Goal: Task Accomplishment & Management: Complete application form

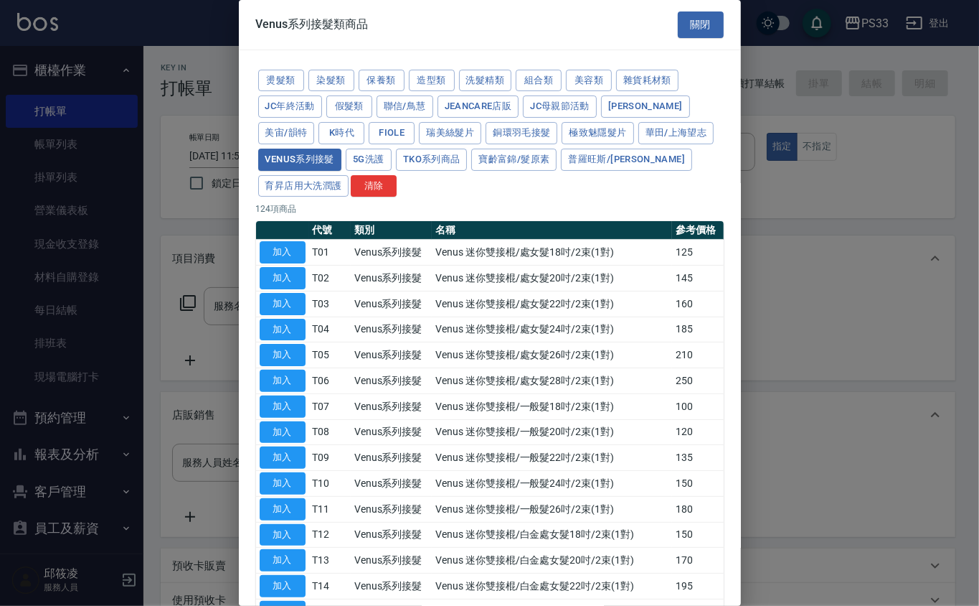
scroll to position [10, 0]
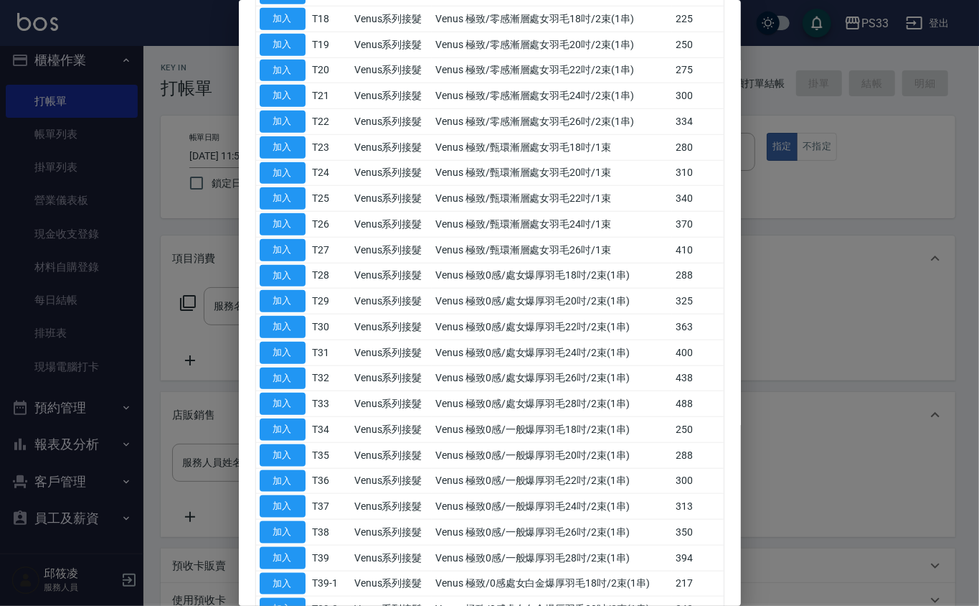
click at [198, 212] on div at bounding box center [489, 303] width 979 height 606
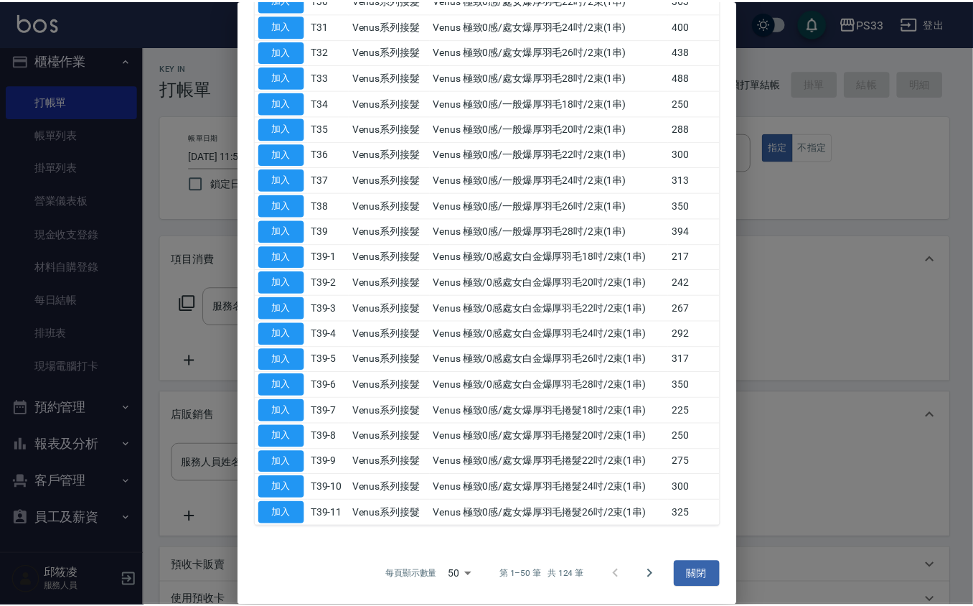
scroll to position [1010, 0]
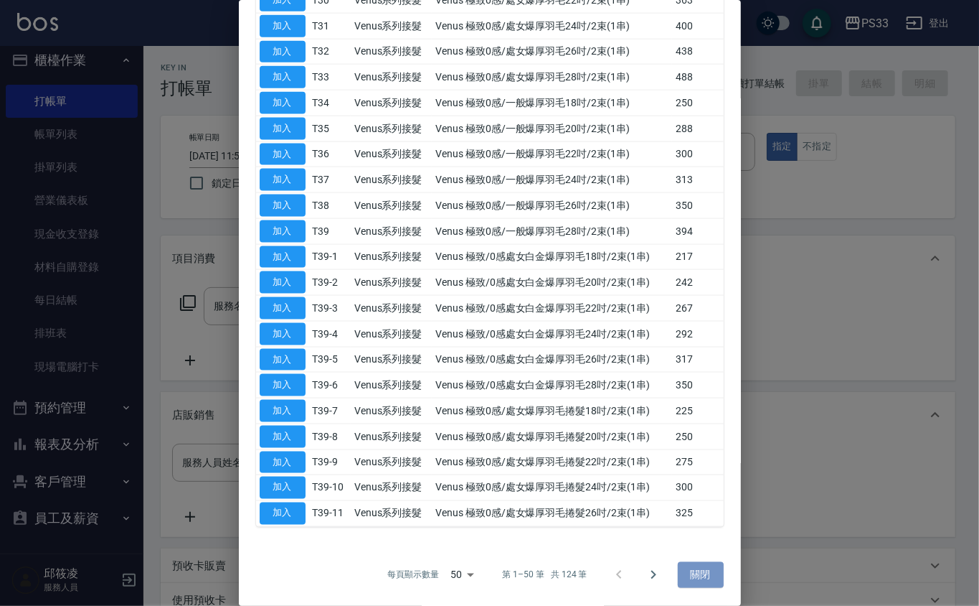
drag, startPoint x: 674, startPoint y: 562, endPoint x: 694, endPoint y: 565, distance: 20.3
click at [678, 562] on button "關閉" at bounding box center [701, 575] width 46 height 27
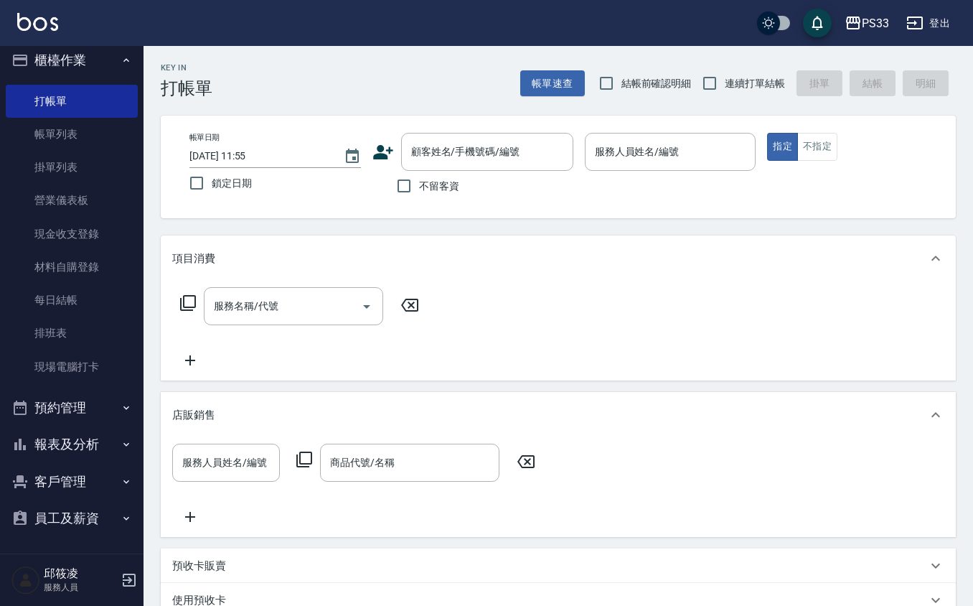
click at [694, 566] on div "預收卡販賣" at bounding box center [549, 565] width 755 height 15
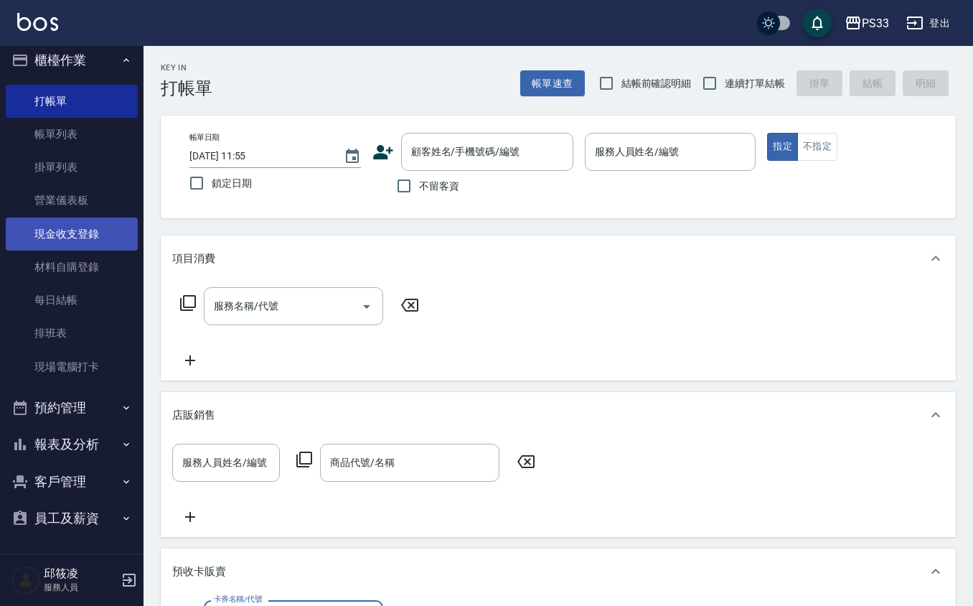
scroll to position [0, 0]
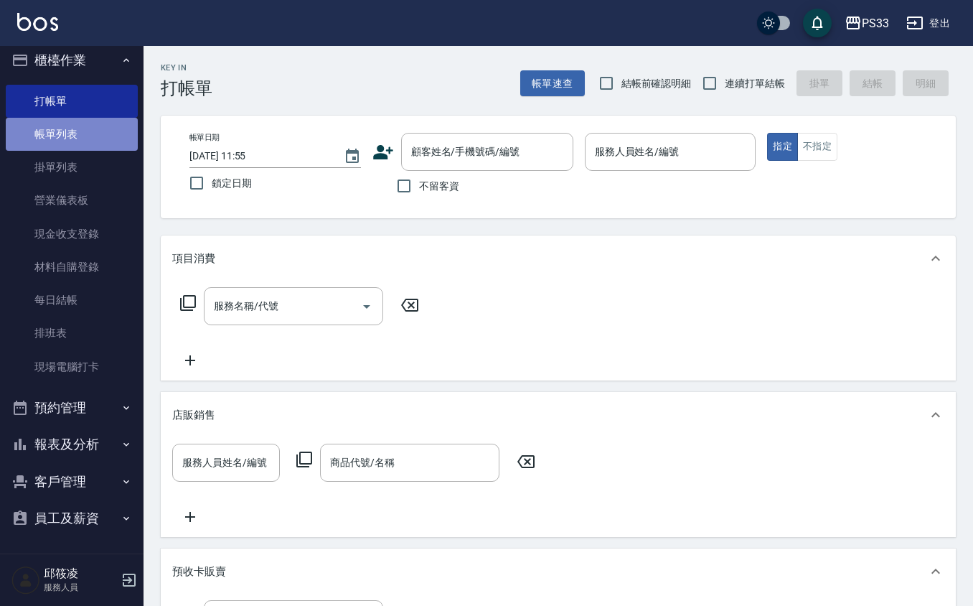
click at [82, 149] on link "帳單列表" at bounding box center [72, 134] width 132 height 33
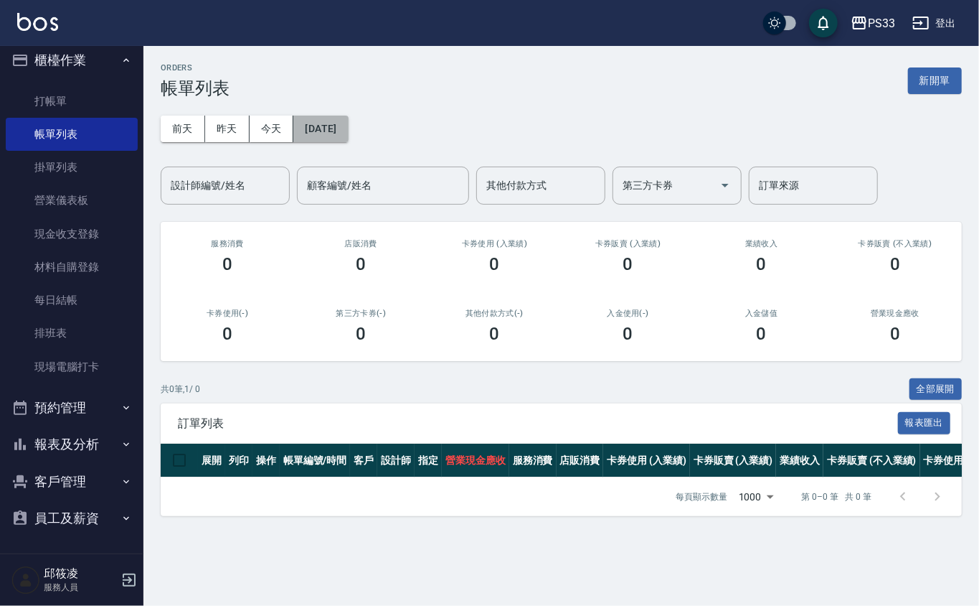
click at [319, 130] on button "[DATE]" at bounding box center [320, 129] width 55 height 27
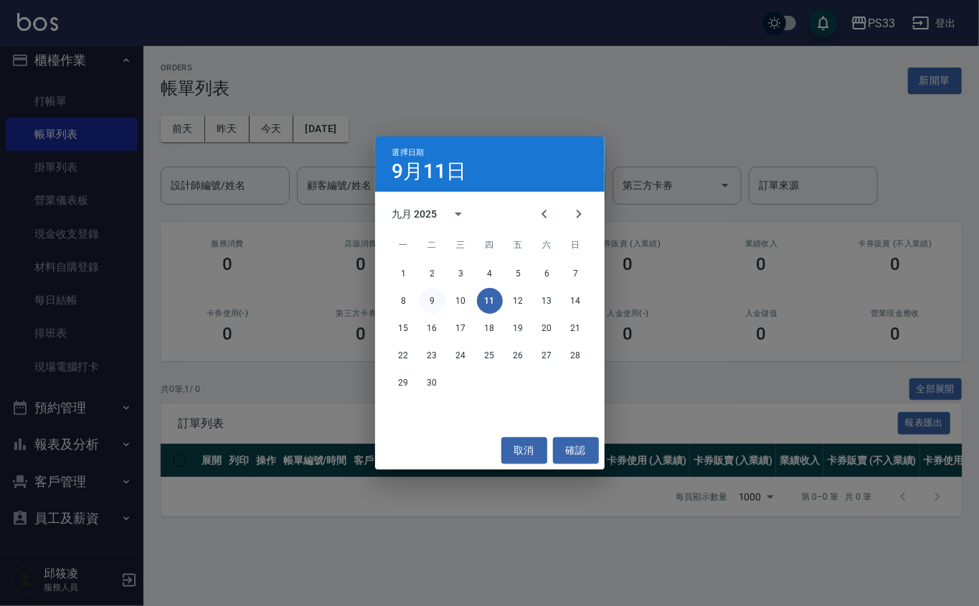
click at [425, 298] on button "9" at bounding box center [433, 301] width 26 height 26
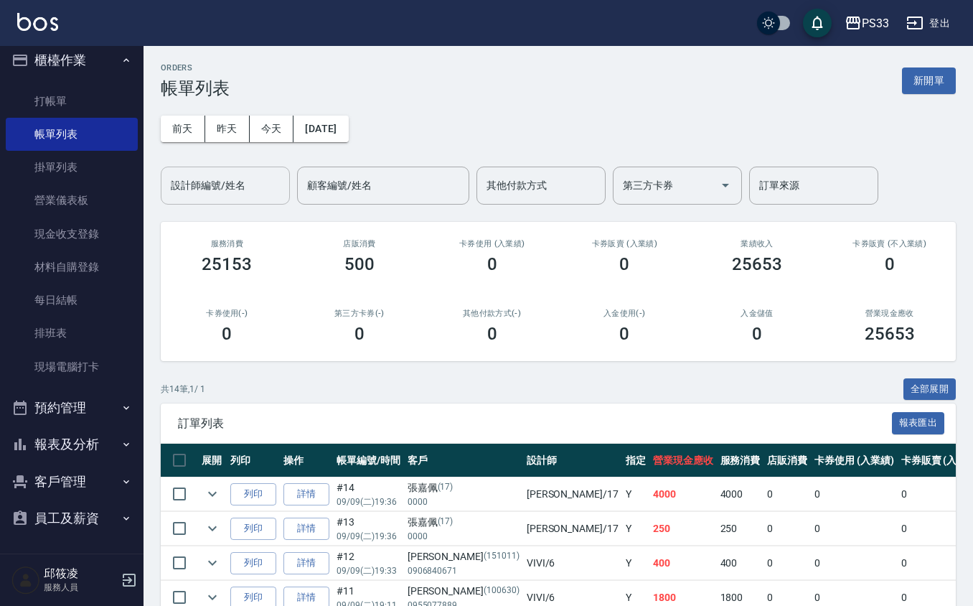
click at [257, 197] on input "設計師編號/姓名" at bounding box center [225, 185] width 116 height 25
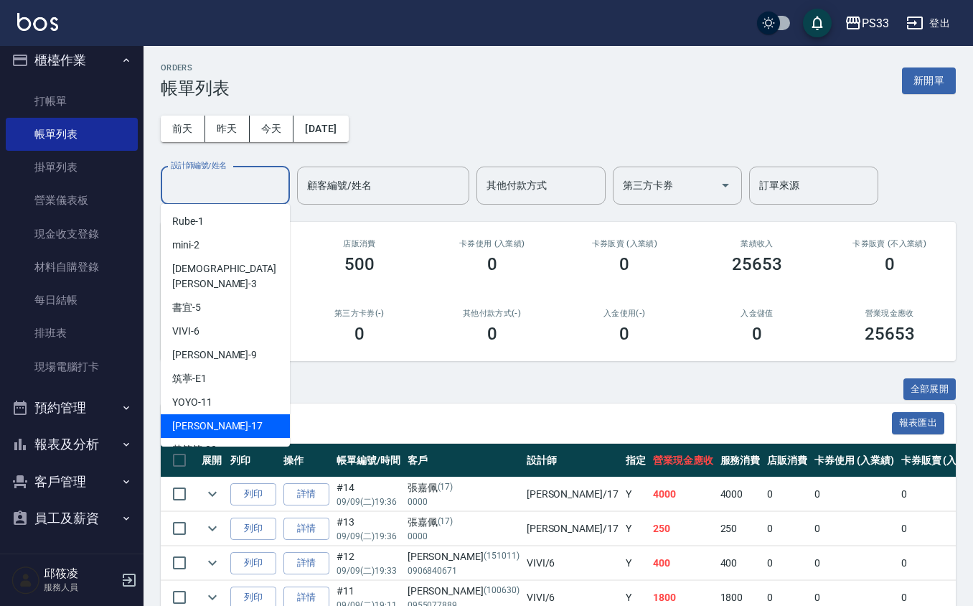
click at [211, 414] on div "[PERSON_NAME] -17" at bounding box center [225, 426] width 129 height 24
type input "[PERSON_NAME]-17"
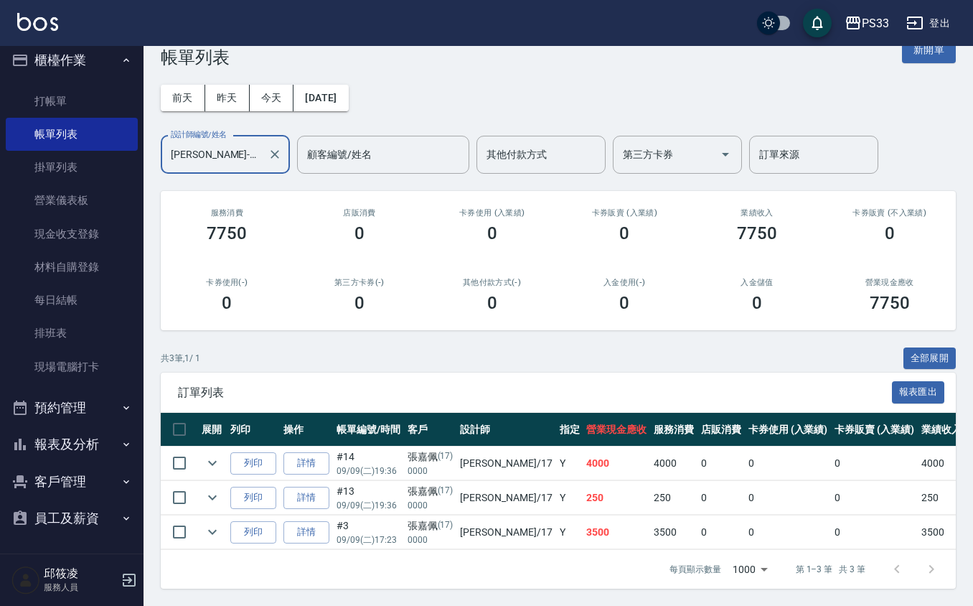
scroll to position [47, 0]
click at [273, 147] on icon "Clear" at bounding box center [275, 154] width 14 height 14
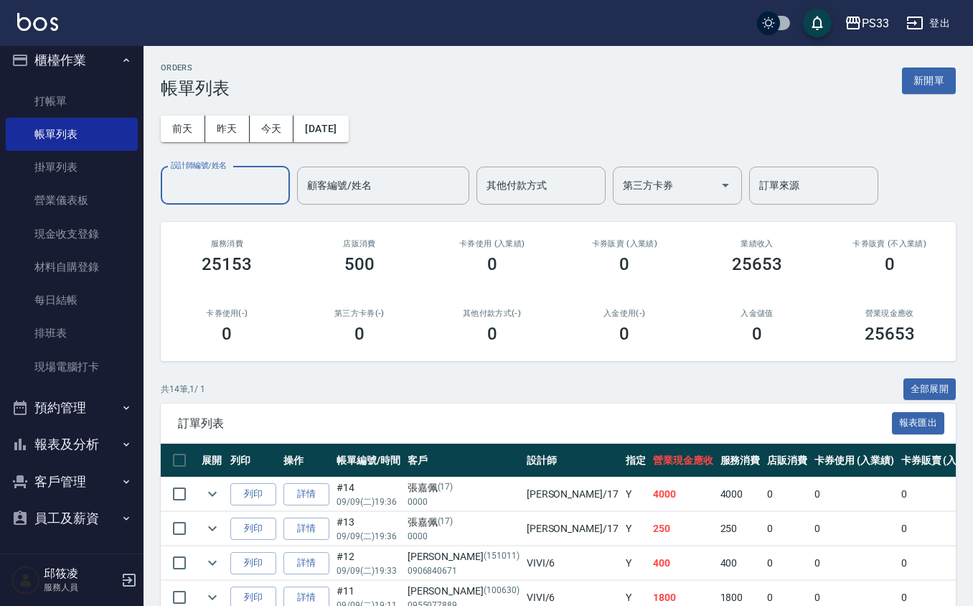
scroll to position [95, 0]
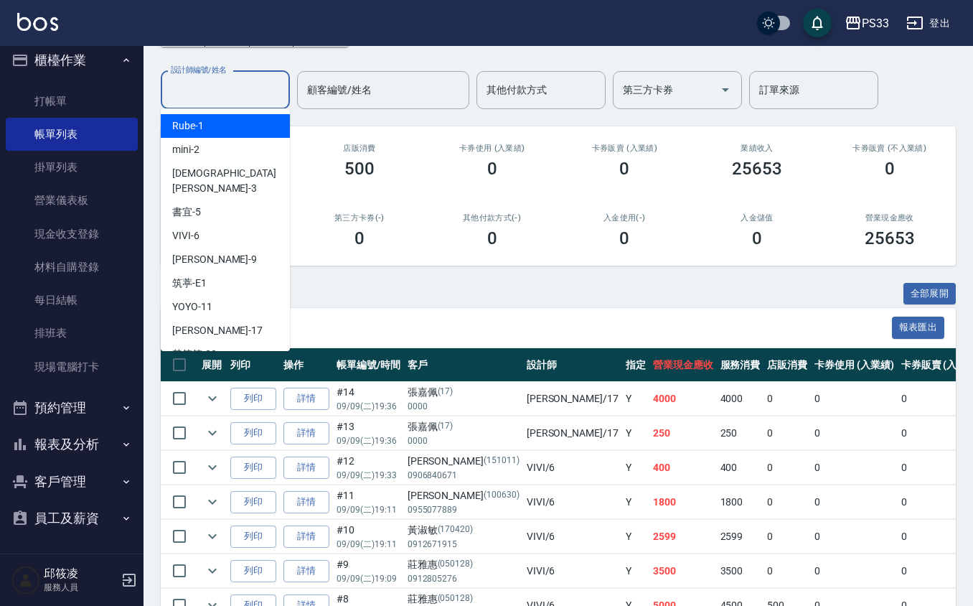
click at [210, 90] on input "設計師編號/姓名" at bounding box center [225, 89] width 116 height 25
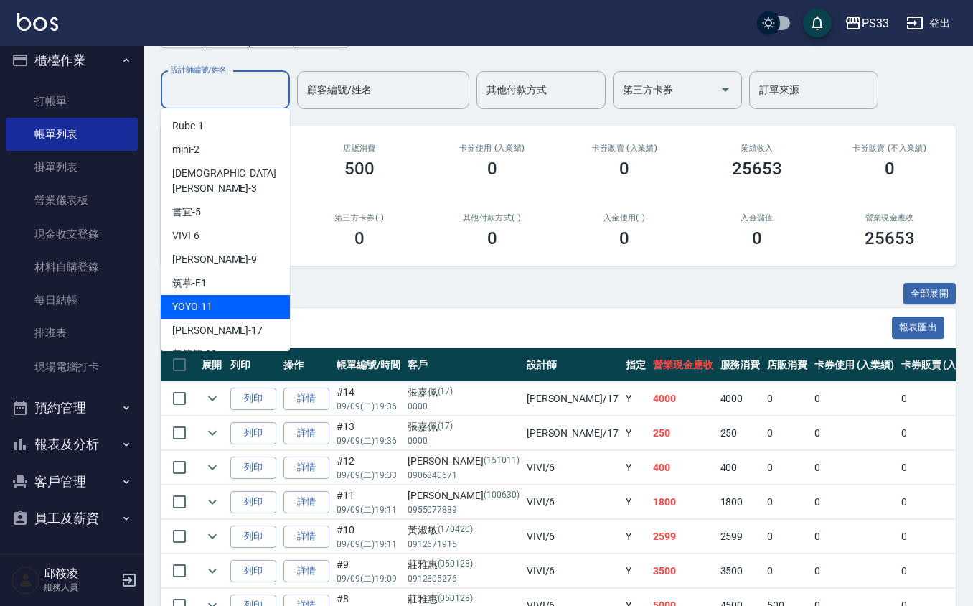
click at [517, 331] on span "訂單列表" at bounding box center [535, 328] width 714 height 14
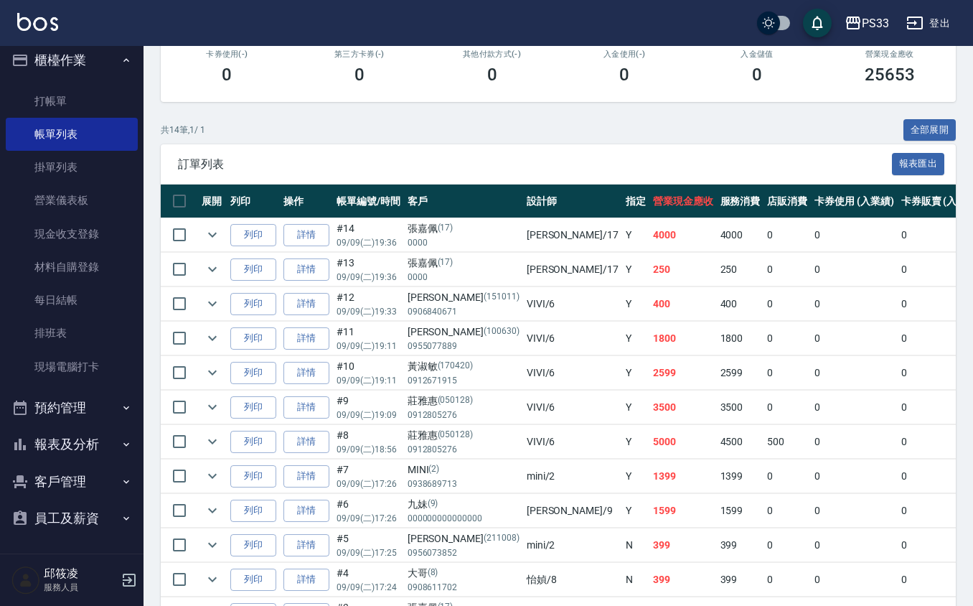
scroll to position [0, 0]
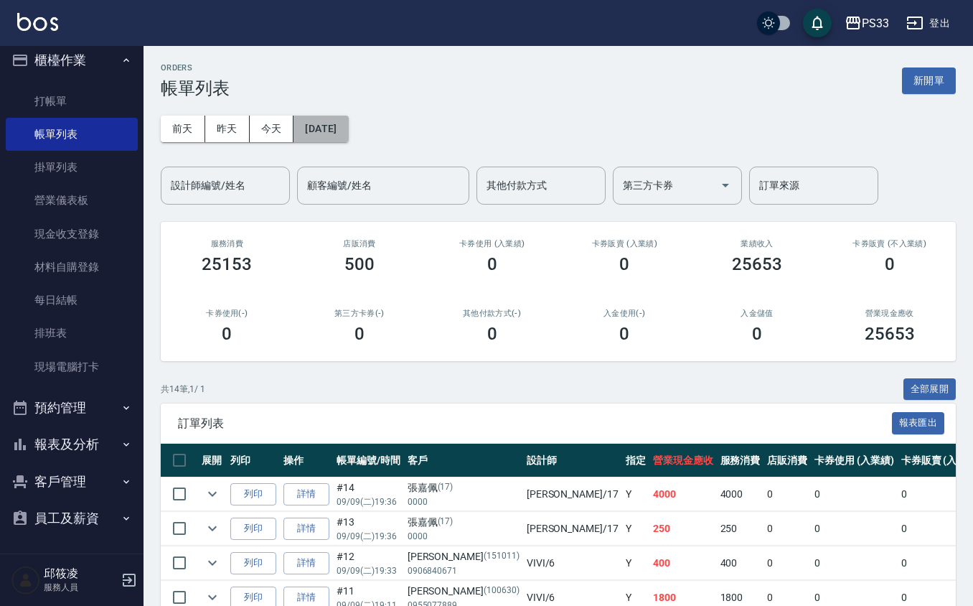
click at [334, 126] on button "[DATE]" at bounding box center [320, 129] width 55 height 27
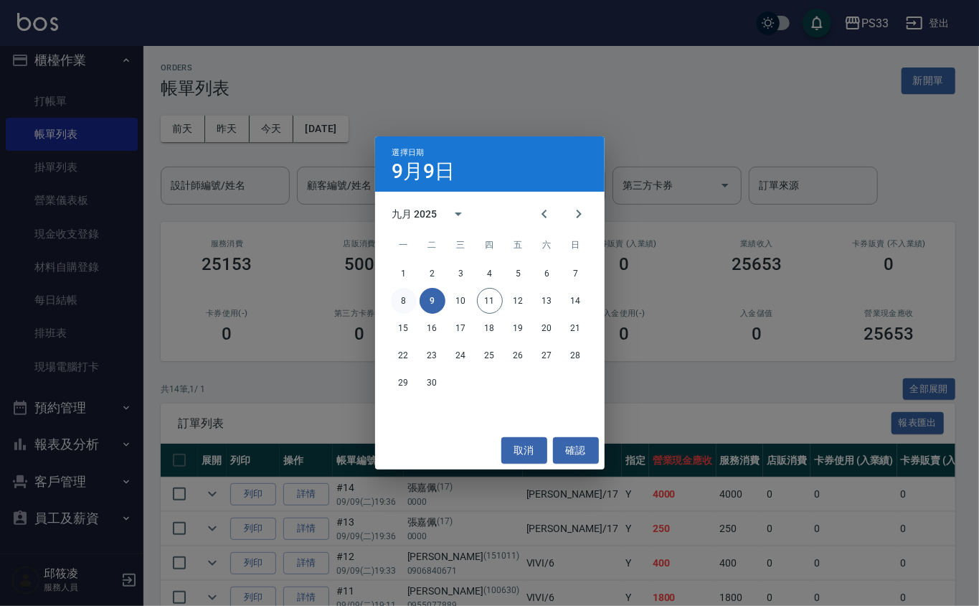
click at [402, 311] on button "8" at bounding box center [404, 301] width 26 height 26
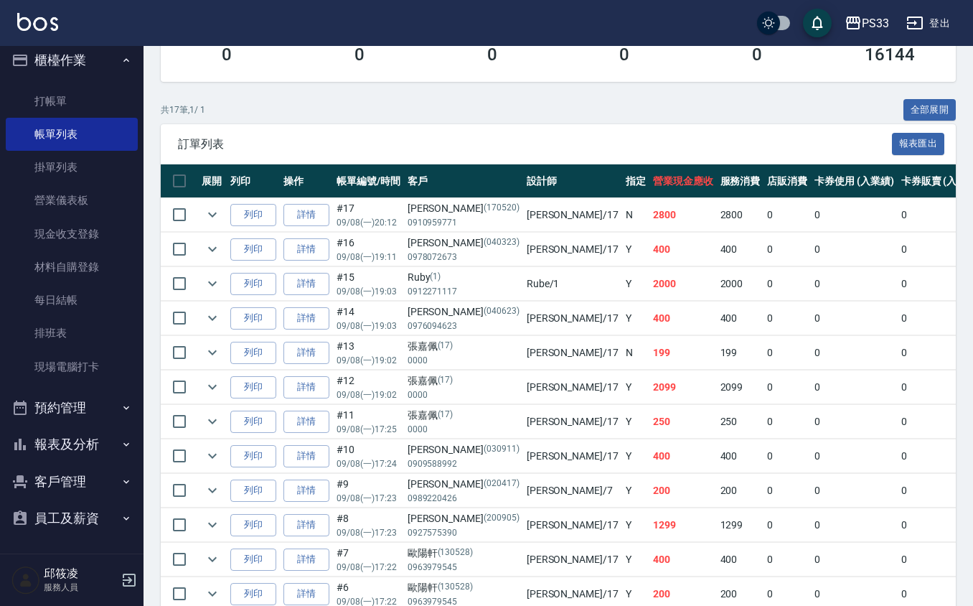
scroll to position [287, 0]
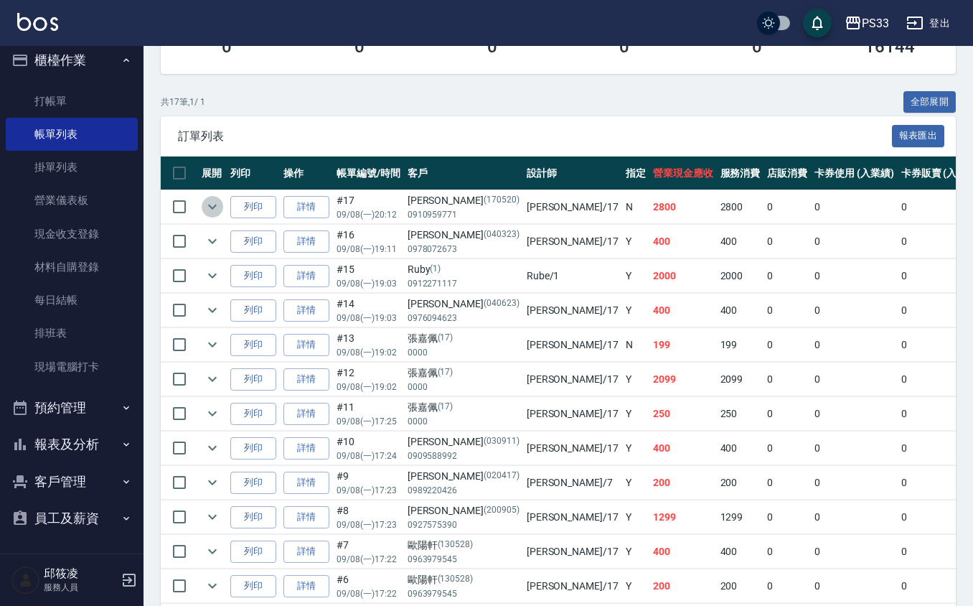
click at [209, 215] on icon "expand row" at bounding box center [212, 206] width 17 height 17
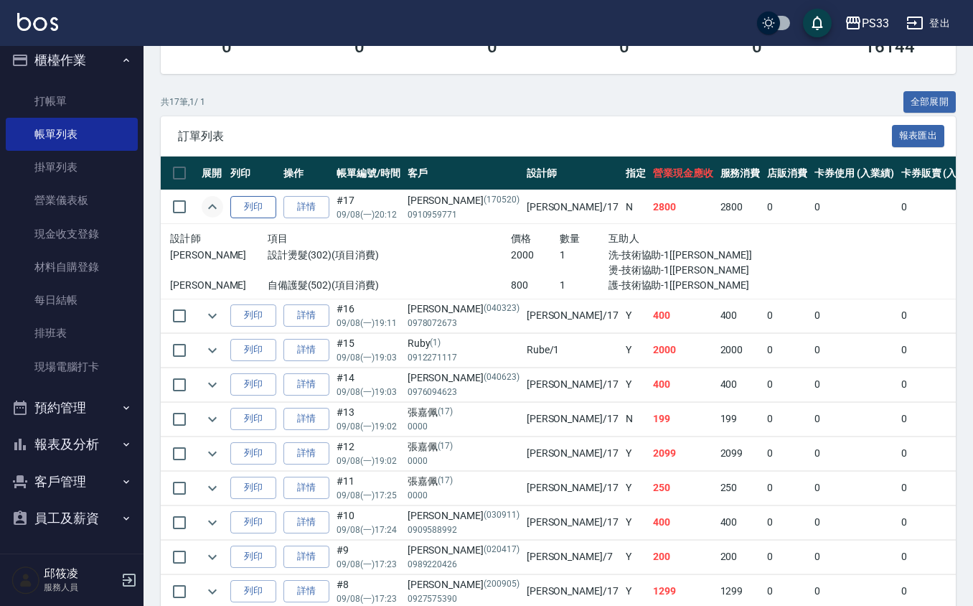
drag, startPoint x: 209, startPoint y: 215, endPoint x: 253, endPoint y: 195, distance: 47.5
click at [217, 210] on icon "expand row" at bounding box center [212, 206] width 17 height 17
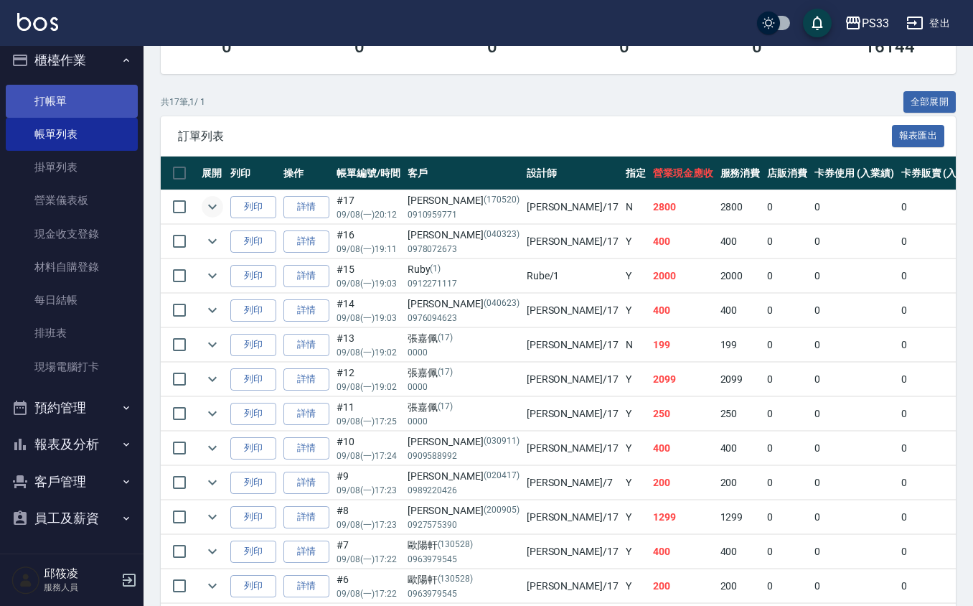
click at [52, 104] on link "打帳單" at bounding box center [72, 101] width 132 height 33
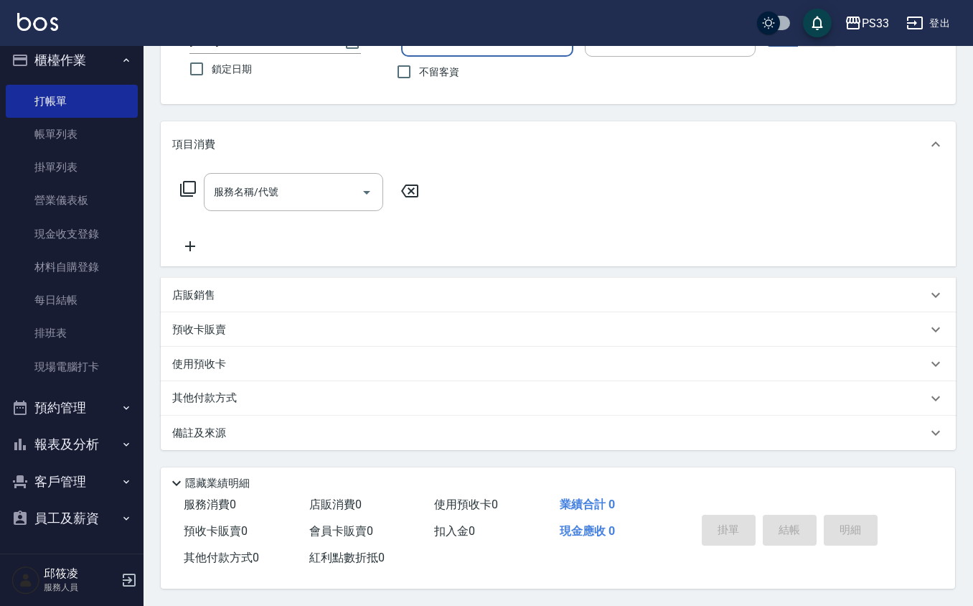
scroll to position [118, 0]
click at [214, 278] on div "店販銷售" at bounding box center [558, 295] width 795 height 34
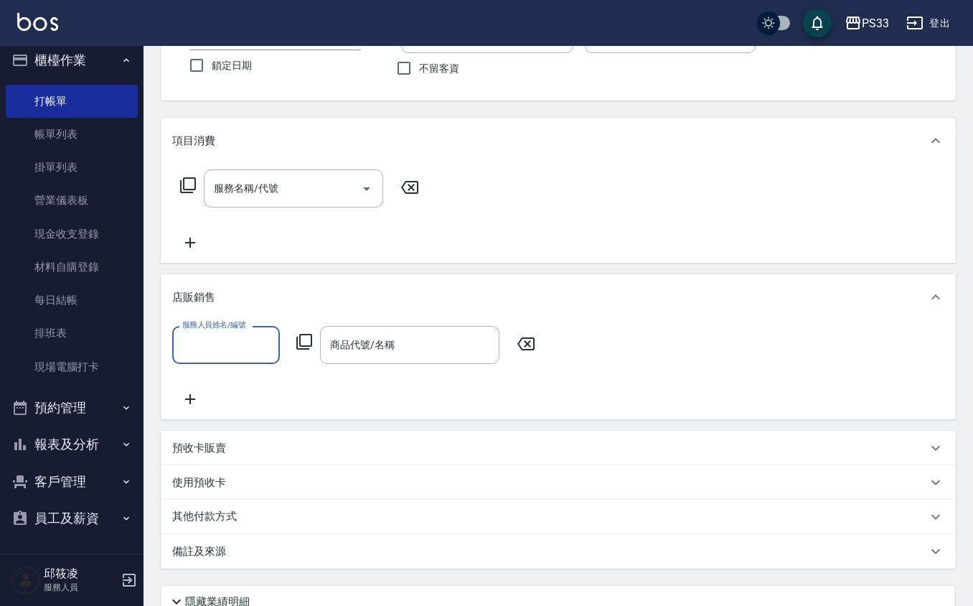
scroll to position [0, 0]
click at [301, 340] on icon at bounding box center [304, 341] width 17 height 17
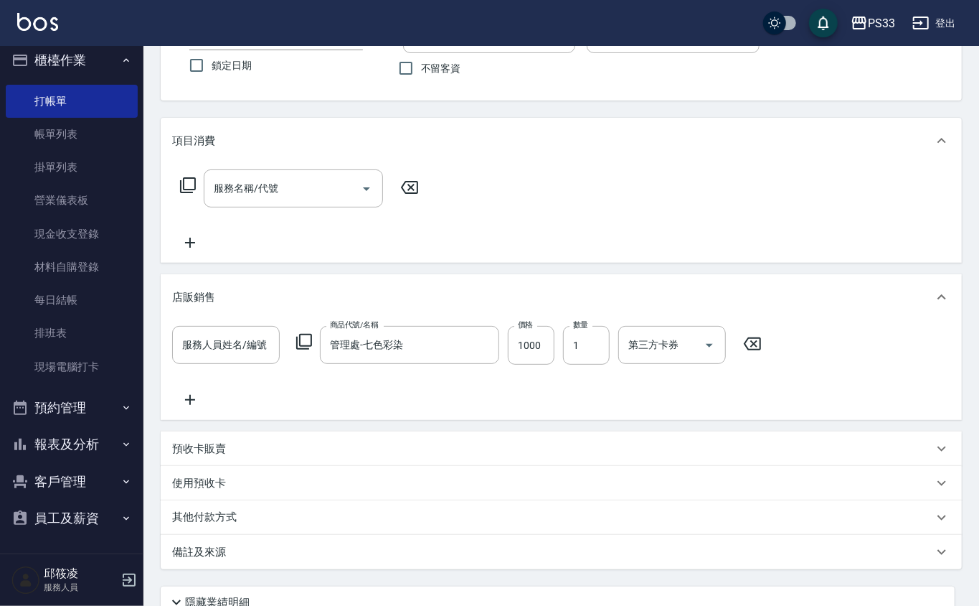
type input "管理處-七色彩染"
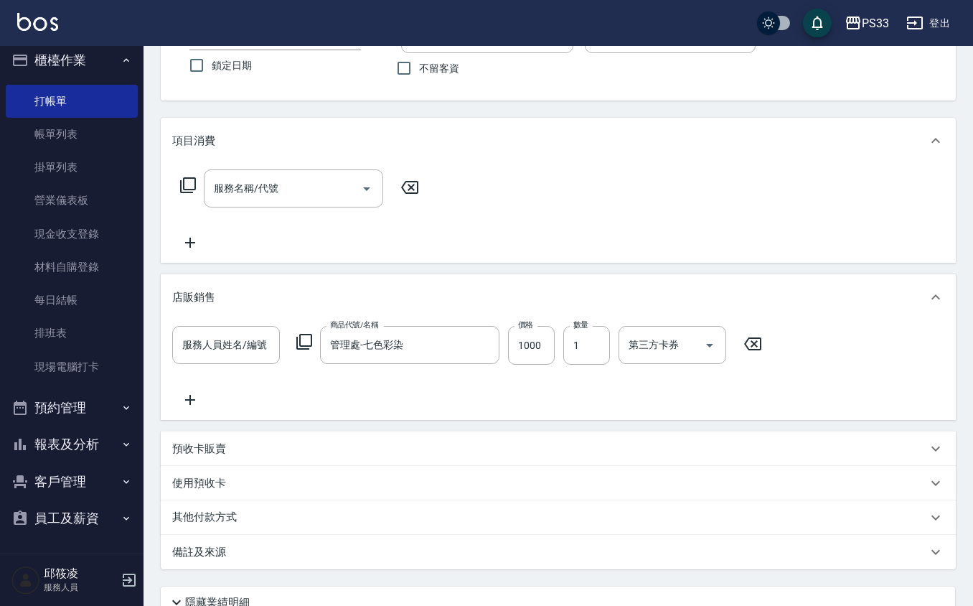
click at [301, 340] on icon at bounding box center [304, 341] width 17 height 17
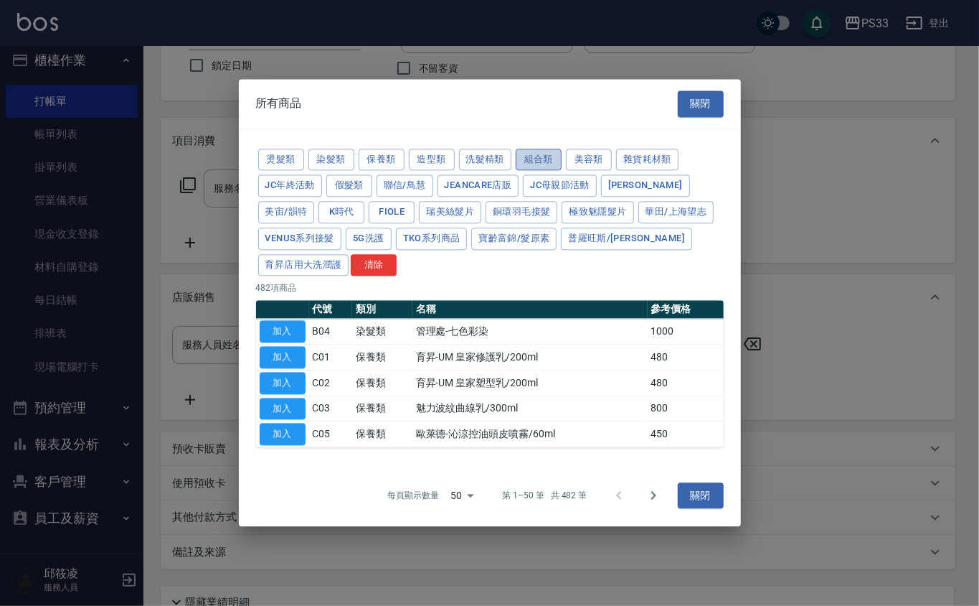
click at [531, 152] on button "組合類" at bounding box center [539, 160] width 46 height 22
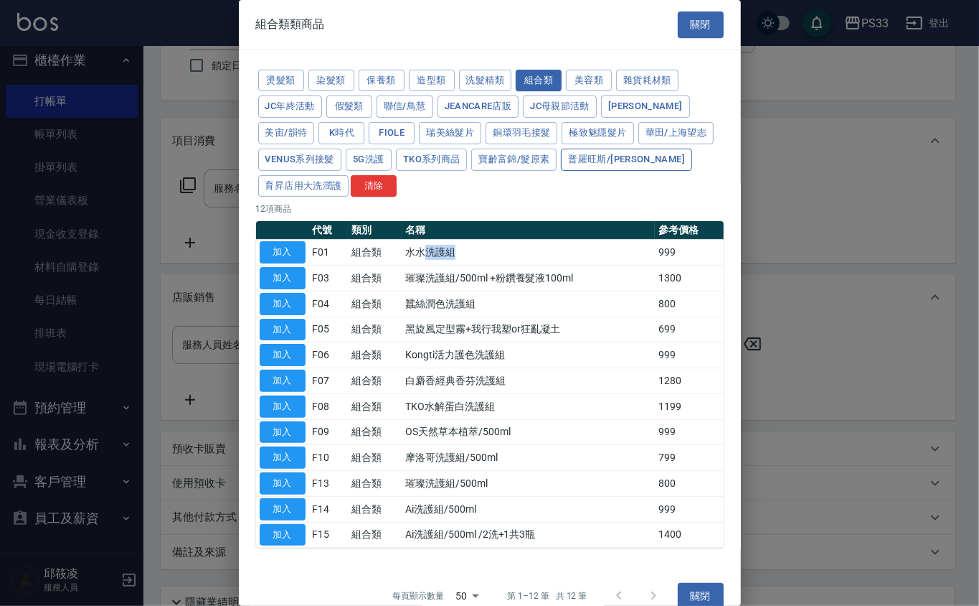
drag, startPoint x: 483, startPoint y: 247, endPoint x: 590, endPoint y: 164, distance: 135.0
click at [428, 247] on td "水水洗護組" at bounding box center [528, 253] width 253 height 26
click at [618, 201] on div "燙髮類 染髮類 保養類 造型類 洗髮精類 組合類 美容類 雜貨耗材類 JC年終活動 假髮類 聯信/鳥慧 JeanCare店販 JC母親節活動 [PERSON_…" at bounding box center [490, 307] width 502 height 515
click at [702, 14] on button "關閉" at bounding box center [701, 24] width 46 height 27
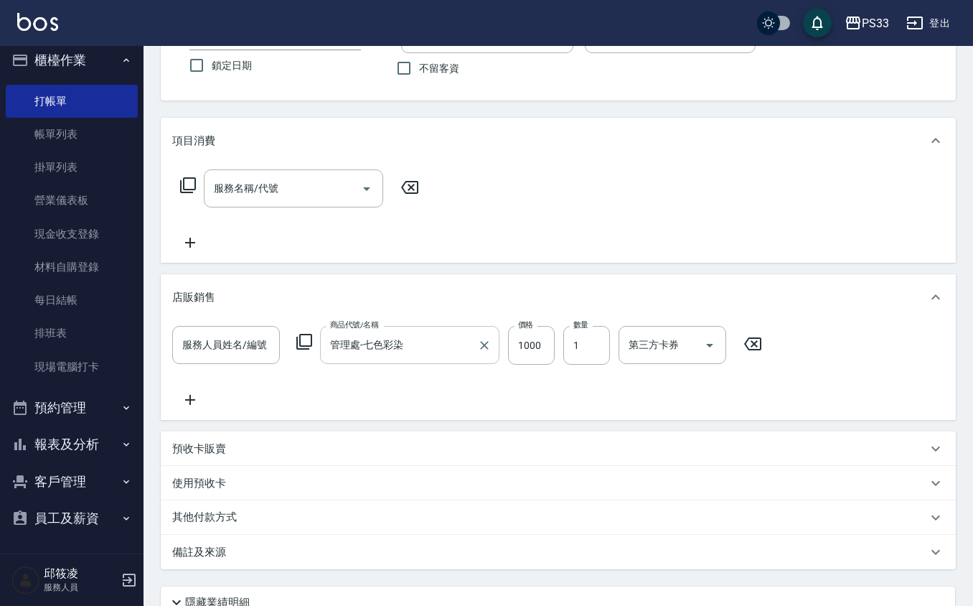
click at [484, 342] on icon "Clear" at bounding box center [484, 345] width 14 height 14
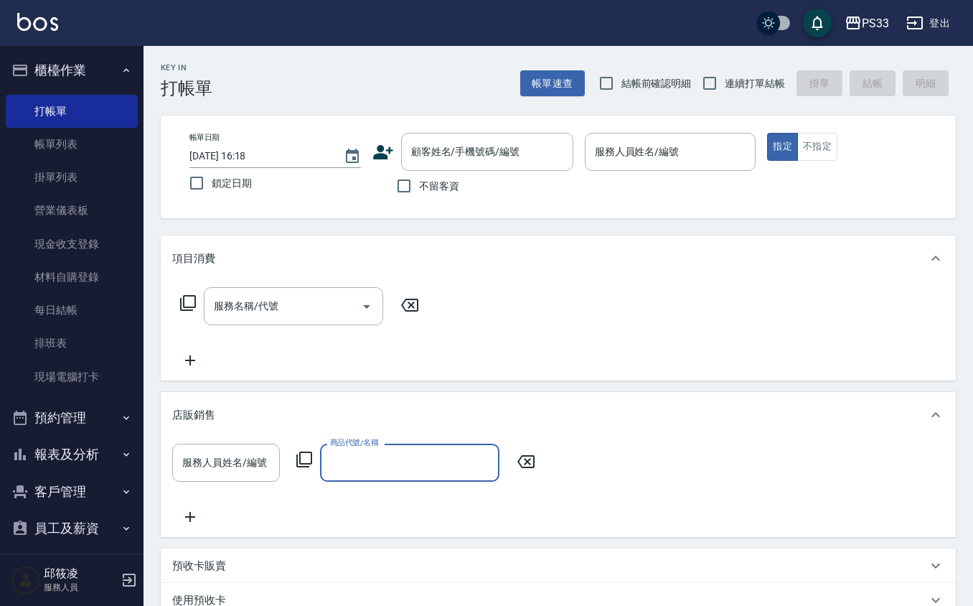
click at [395, 151] on div "顧客姓名/手機號碼/編號 顧客姓名/手機號碼/編號" at bounding box center [472, 152] width 201 height 38
click at [385, 151] on icon at bounding box center [383, 152] width 22 height 22
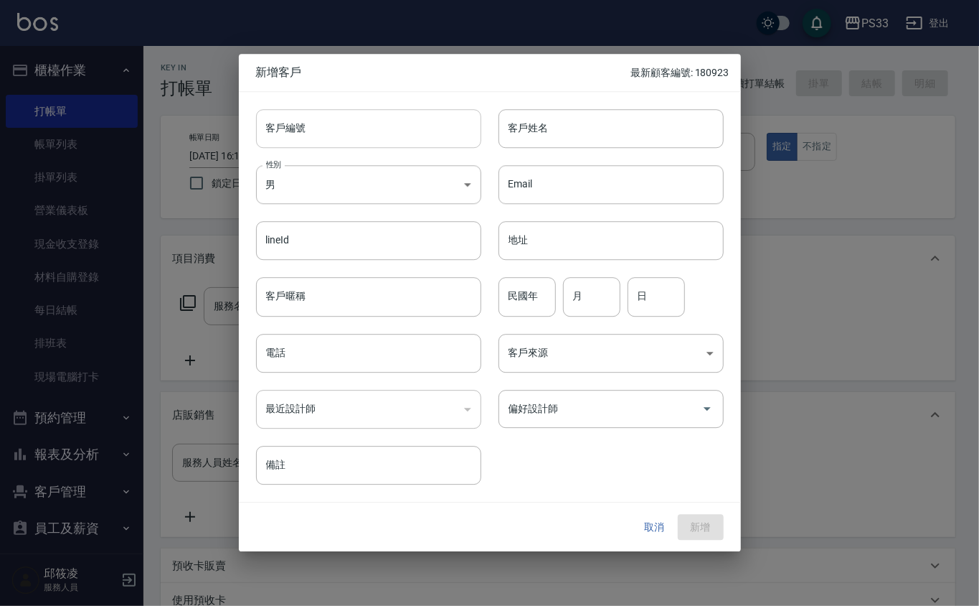
click at [397, 129] on input "客戶編號" at bounding box center [368, 128] width 225 height 39
click at [364, 112] on input "客戶編號" at bounding box center [368, 128] width 225 height 39
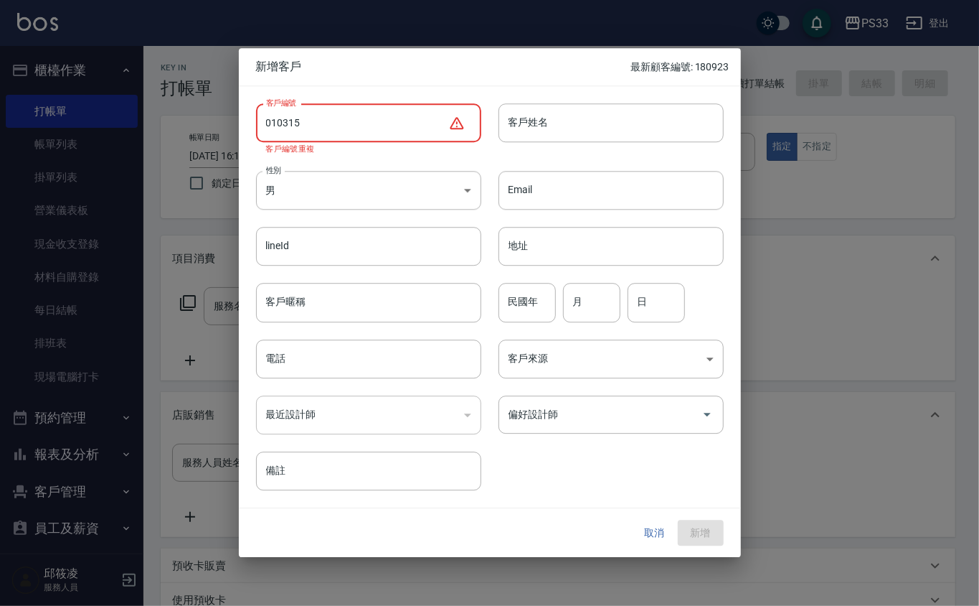
click at [283, 121] on input "010315" at bounding box center [352, 122] width 192 height 39
drag, startPoint x: 277, startPoint y: 124, endPoint x: 285, endPoint y: 119, distance: 9.4
click at [281, 122] on input "010315" at bounding box center [352, 122] width 192 height 39
drag, startPoint x: 331, startPoint y: 102, endPoint x: 291, endPoint y: 103, distance: 40.2
click at [327, 102] on div "客戶編號 010315 ​ 客戶編號 客戶編號重複" at bounding box center [360, 119] width 242 height 67
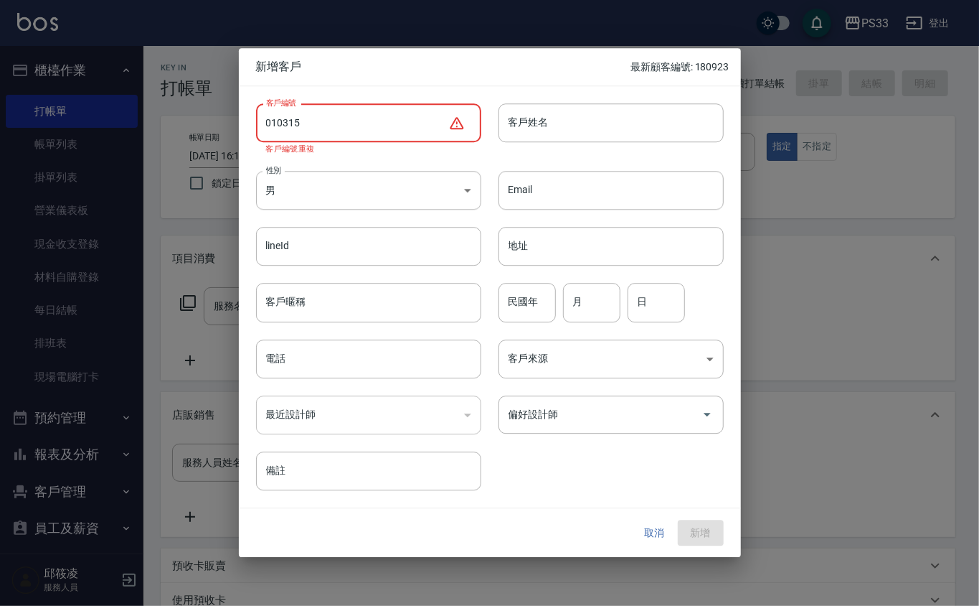
drag, startPoint x: 278, startPoint y: 121, endPoint x: 299, endPoint y: 118, distance: 21.1
click at [291, 121] on input "010315" at bounding box center [352, 122] width 192 height 39
drag, startPoint x: 348, startPoint y: 84, endPoint x: 299, endPoint y: 108, distance: 54.2
click at [340, 86] on div "新增客戶 最新顧客編號: 180923 客戶編號 010315 ​ 客戶編號 客戶編號重複 客戶姓名 客戶姓名 性別 男 [DEMOGRAPHIC_DATA]…" at bounding box center [490, 302] width 502 height 509
click at [276, 121] on input "010315" at bounding box center [352, 122] width 192 height 39
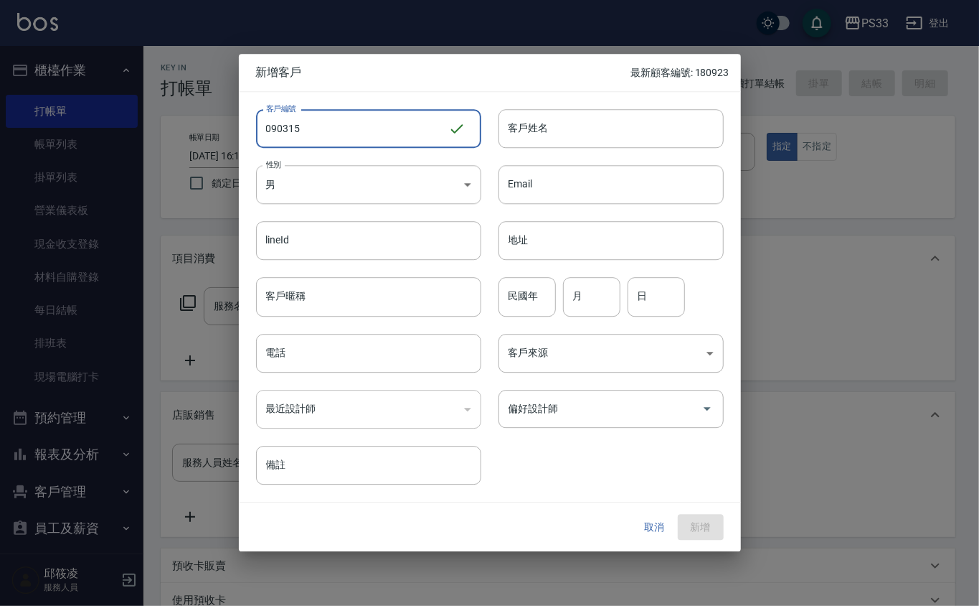
type input "090315"
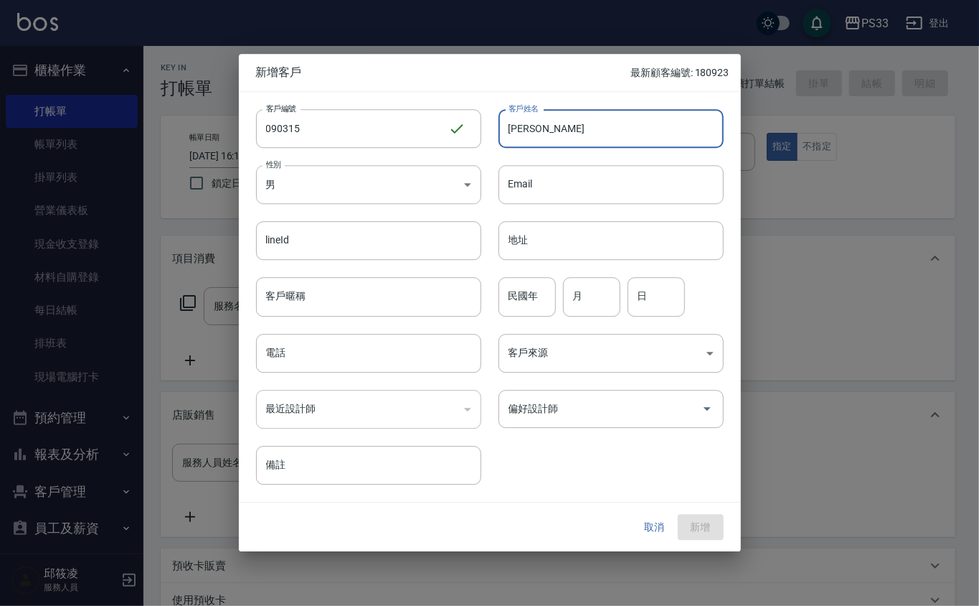
type input "[PERSON_NAME]"
type input "78"
type input "03"
type input "15"
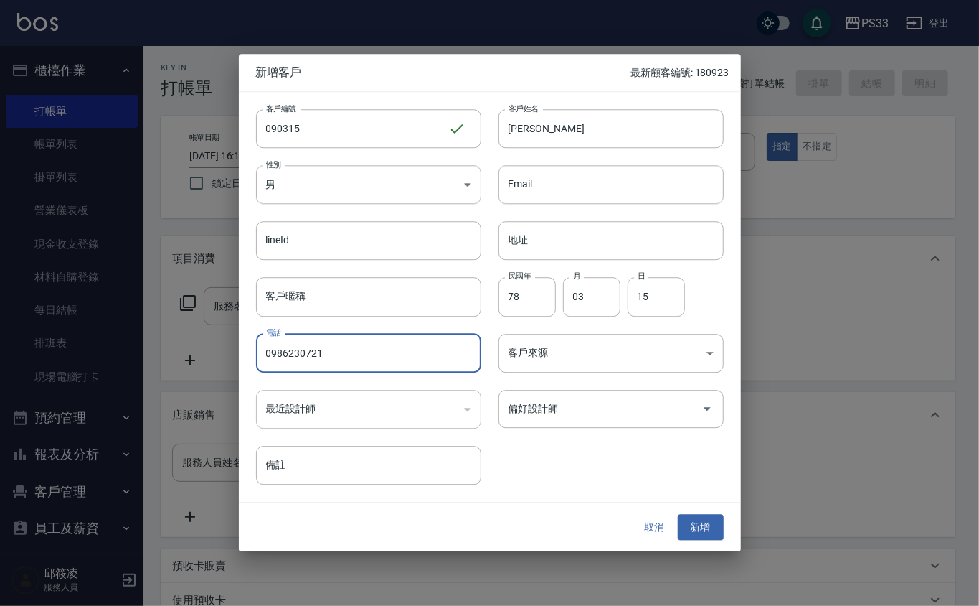
type input "0986230721"
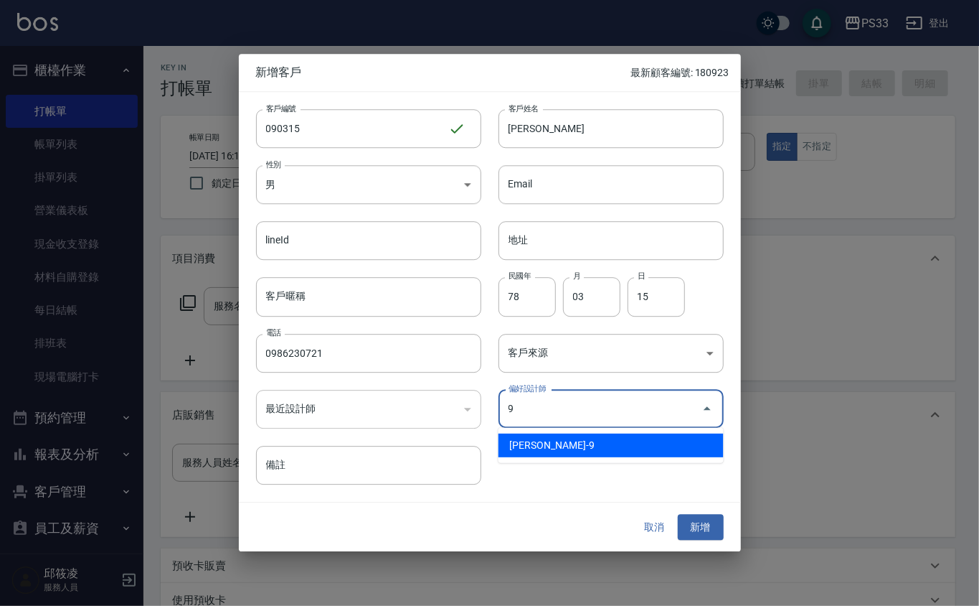
type input "許苡軒"
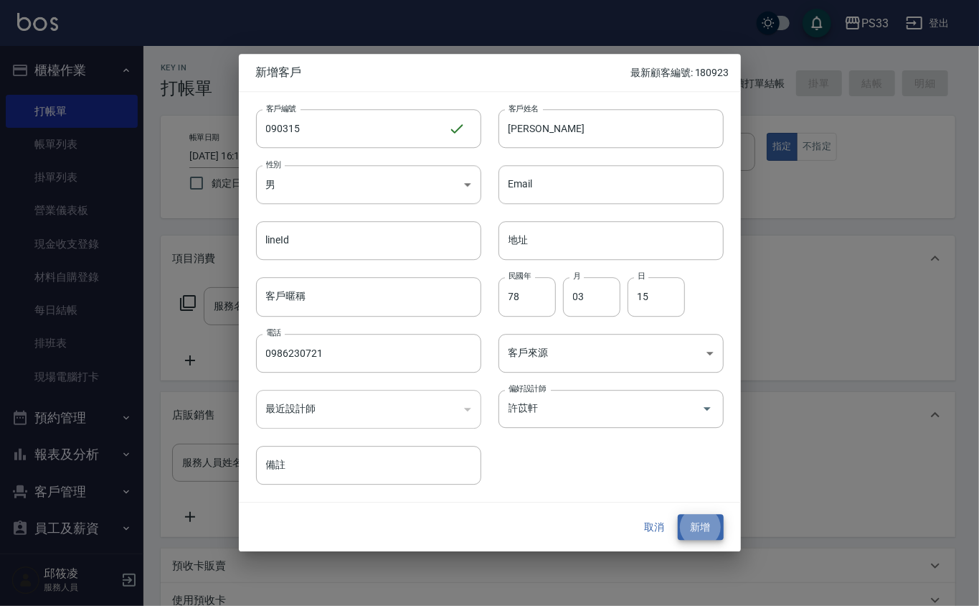
click at [678, 514] on button "新增" at bounding box center [701, 527] width 46 height 27
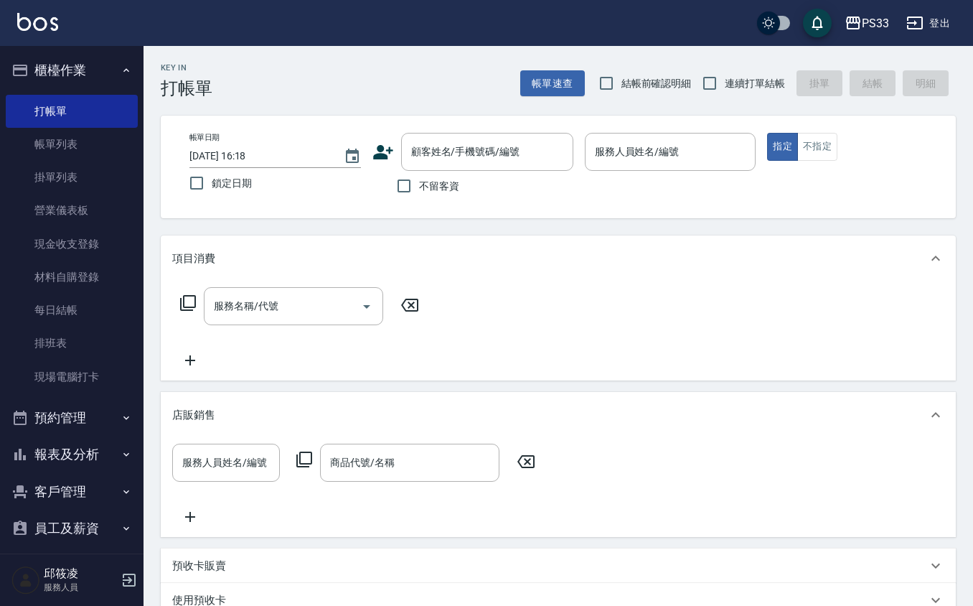
click at [389, 152] on icon at bounding box center [383, 152] width 22 height 22
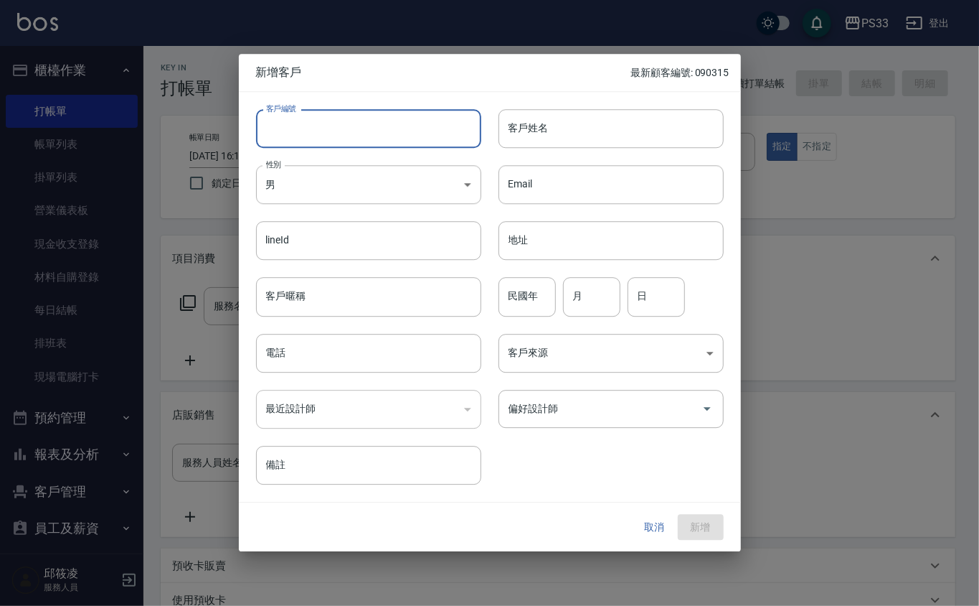
click at [387, 133] on input "客戶編號" at bounding box center [368, 128] width 225 height 39
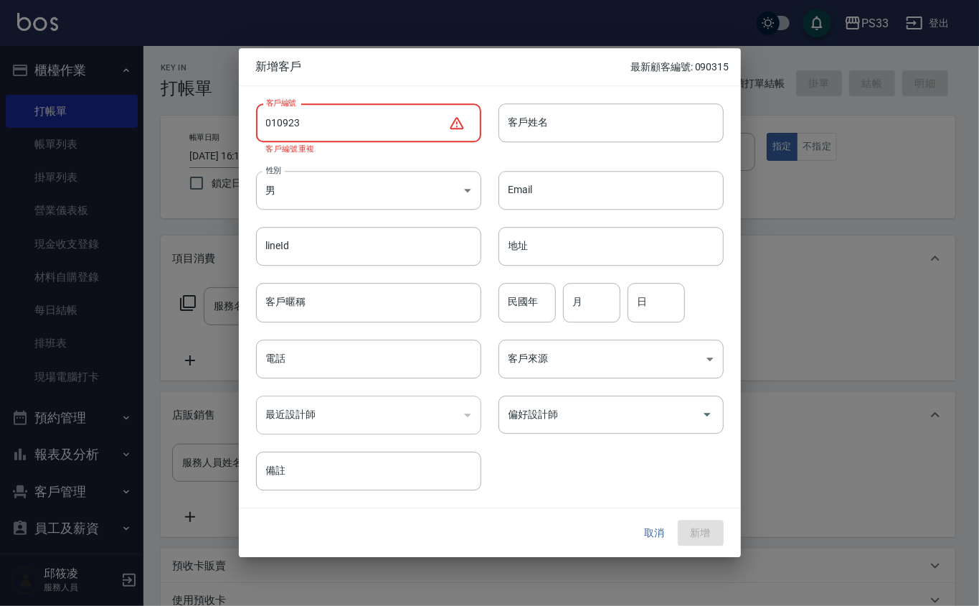
drag, startPoint x: 279, startPoint y: 124, endPoint x: 331, endPoint y: 110, distance: 54.1
click at [280, 124] on input "010923" at bounding box center [352, 122] width 192 height 39
drag, startPoint x: 314, startPoint y: 121, endPoint x: 300, endPoint y: 121, distance: 13.6
click at [308, 121] on input "010923" at bounding box center [352, 122] width 192 height 39
drag, startPoint x: 278, startPoint y: 121, endPoint x: 296, endPoint y: 121, distance: 17.9
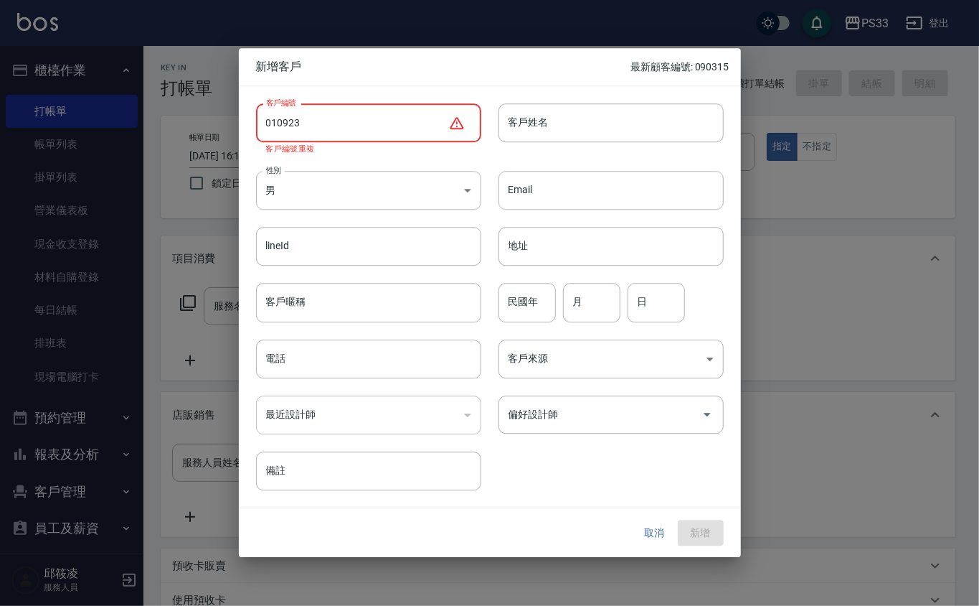
click at [285, 121] on input "010923" at bounding box center [352, 122] width 192 height 39
drag, startPoint x: 365, startPoint y: 116, endPoint x: 280, endPoint y: 107, distance: 85.8
click at [353, 115] on input "010923" at bounding box center [352, 122] width 192 height 39
click at [277, 119] on input "010923" at bounding box center [352, 122] width 192 height 39
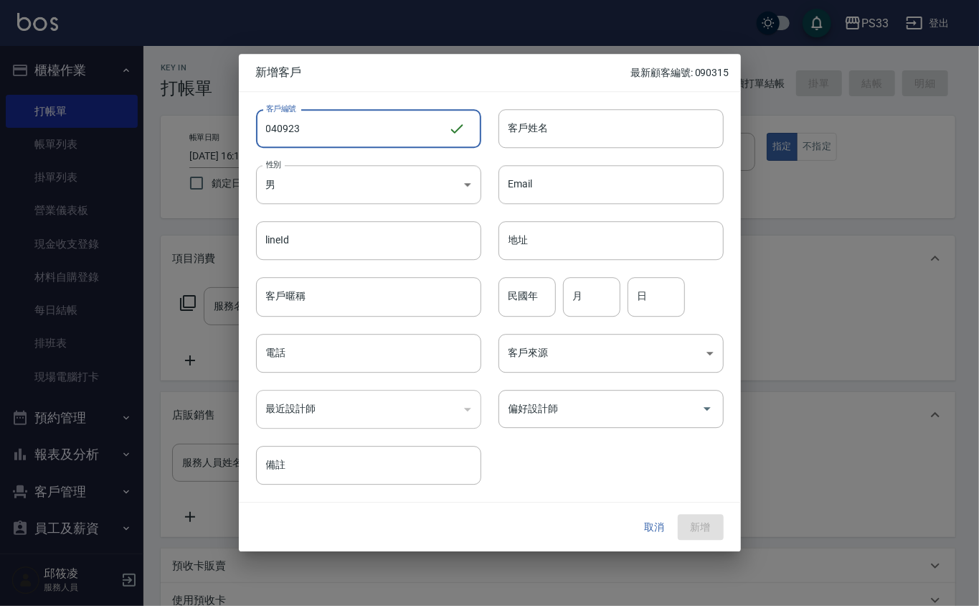
type input "040923"
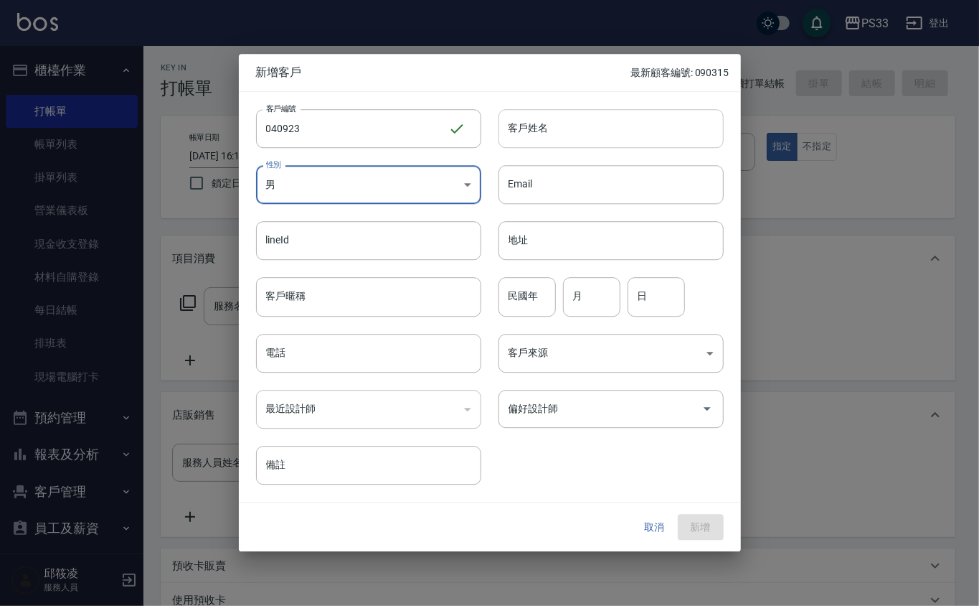
click at [570, 138] on input "客戶姓名" at bounding box center [611, 128] width 225 height 39
type input "[PERSON_NAME]"
click at [540, 302] on input "民國年" at bounding box center [527, 297] width 57 height 39
type input "69"
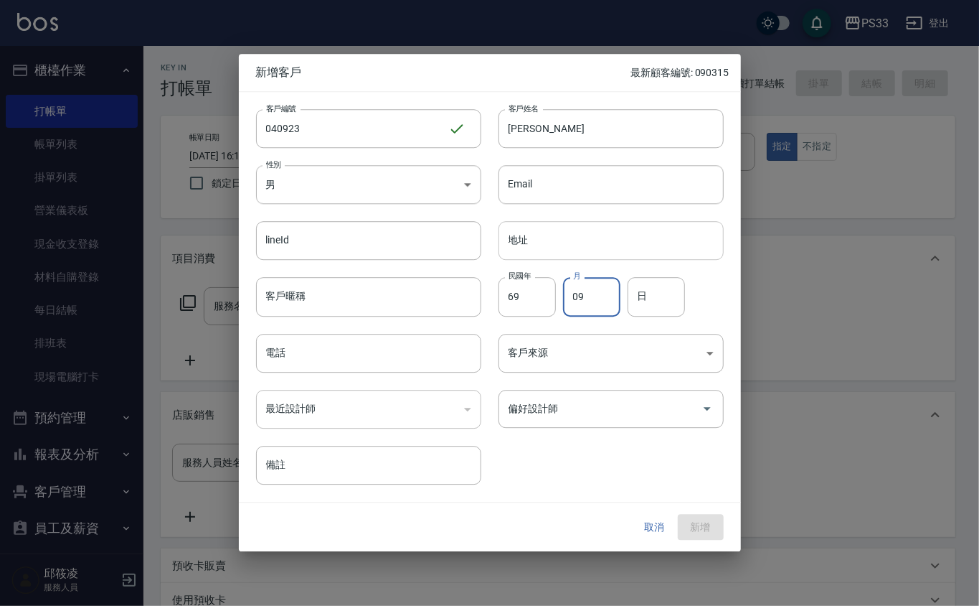
type input "09"
type input "23"
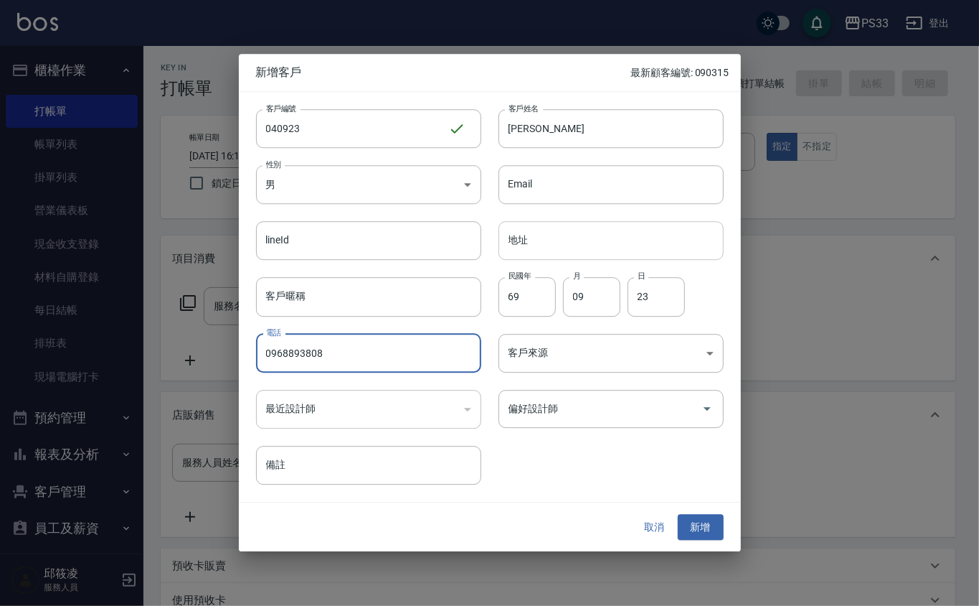
type input "0968893808"
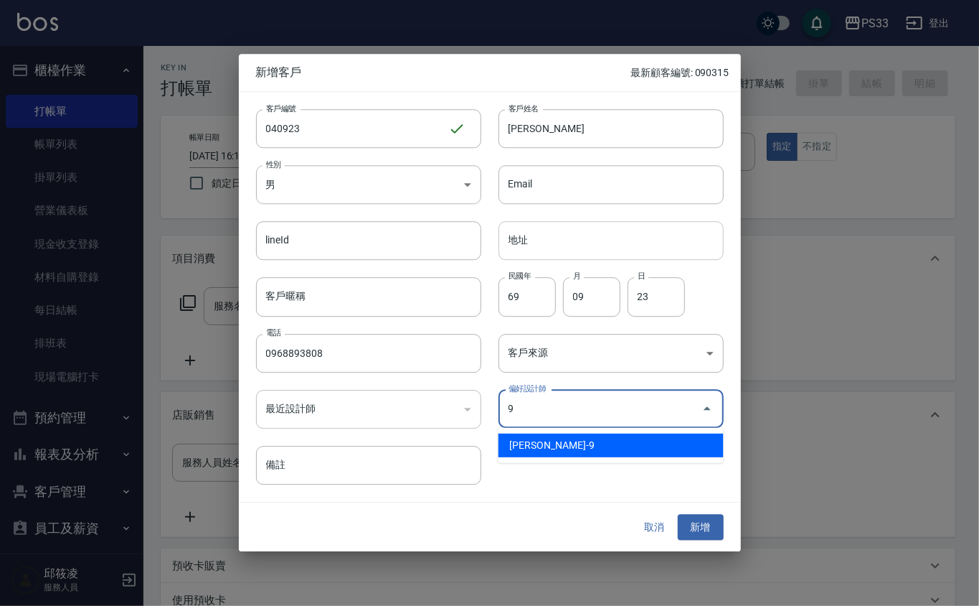
type input "許苡軒"
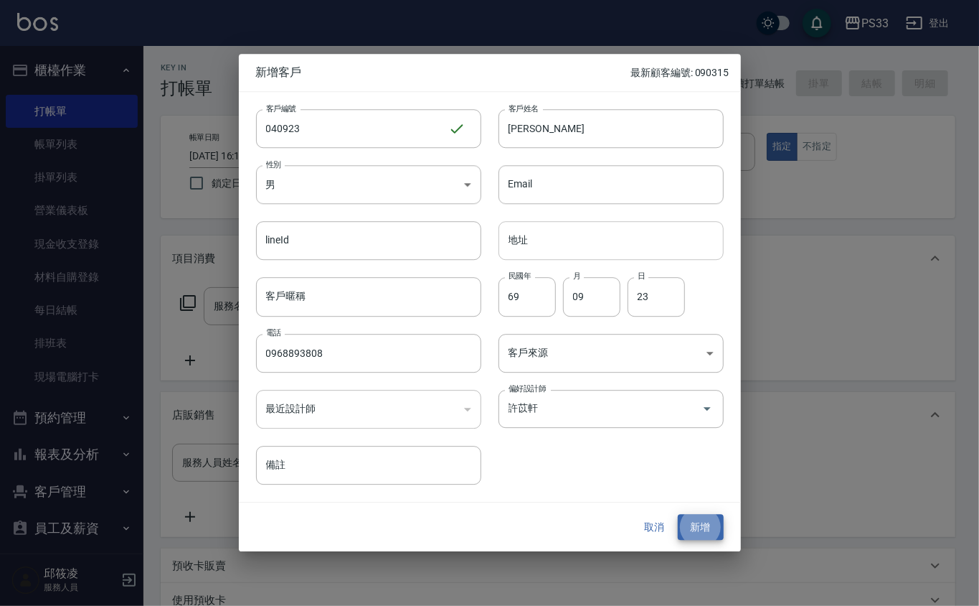
click at [678, 514] on button "新增" at bounding box center [701, 527] width 46 height 27
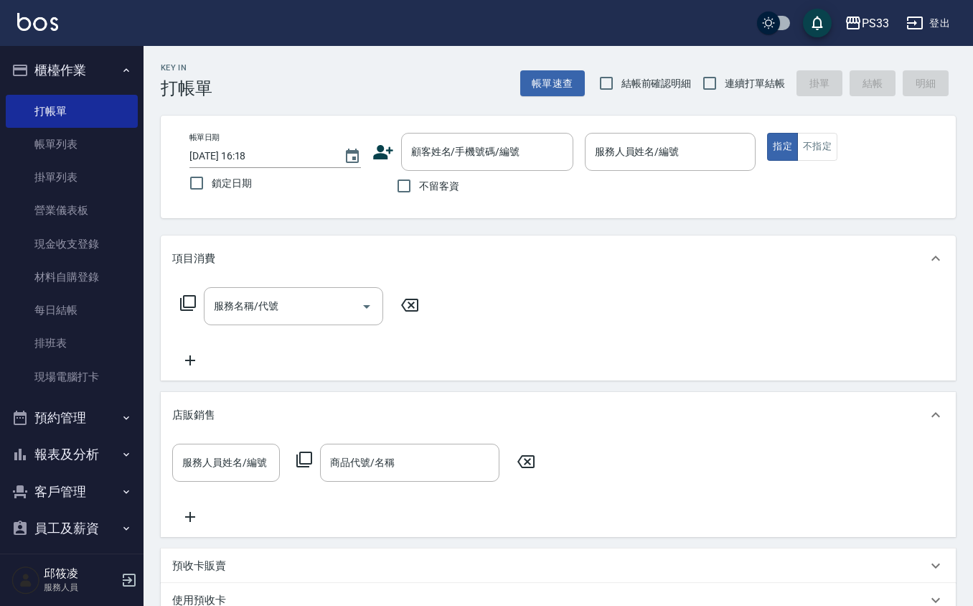
click at [386, 147] on icon at bounding box center [383, 152] width 22 height 22
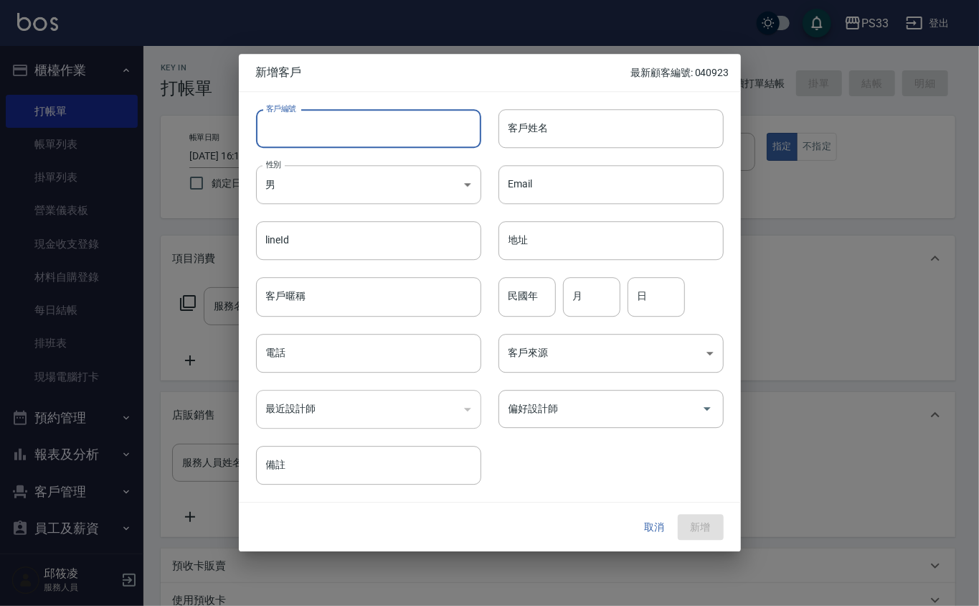
click at [380, 138] on input "客戶編號" at bounding box center [368, 128] width 225 height 39
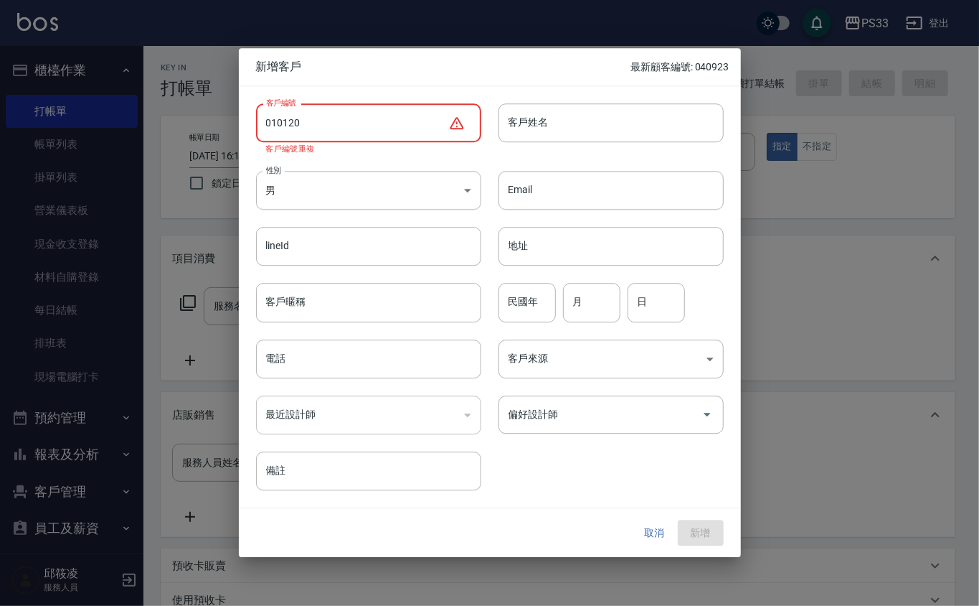
click at [276, 122] on input "010120" at bounding box center [352, 122] width 192 height 39
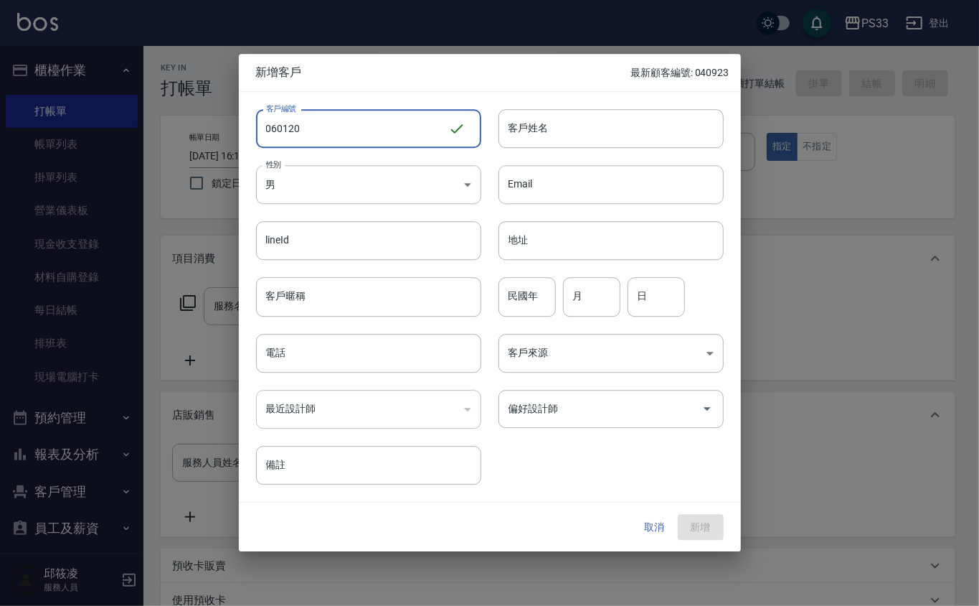
type input "060120"
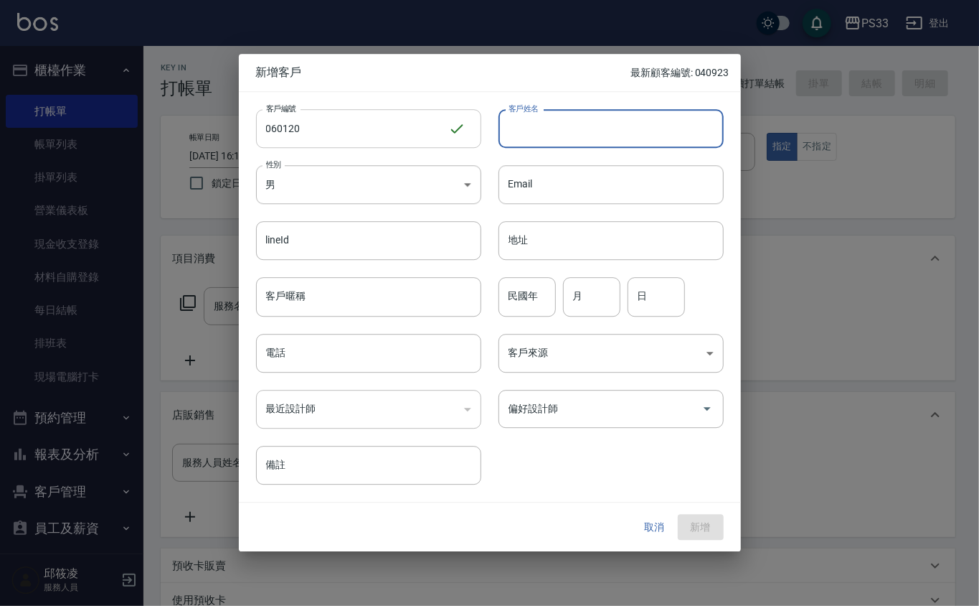
type input "ㄜ"
type input "[PERSON_NAME]"
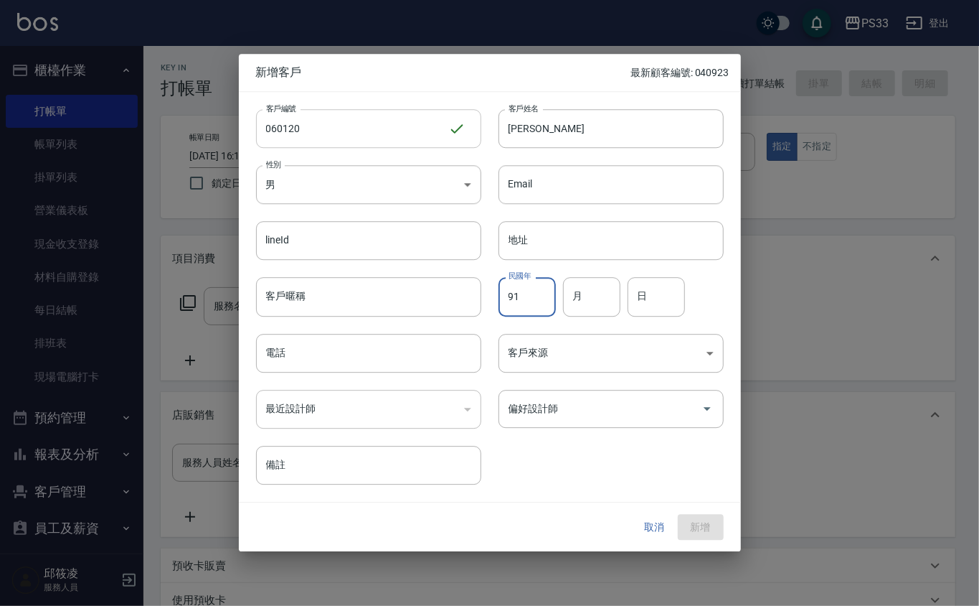
type input "91"
type input "01"
type input "20"
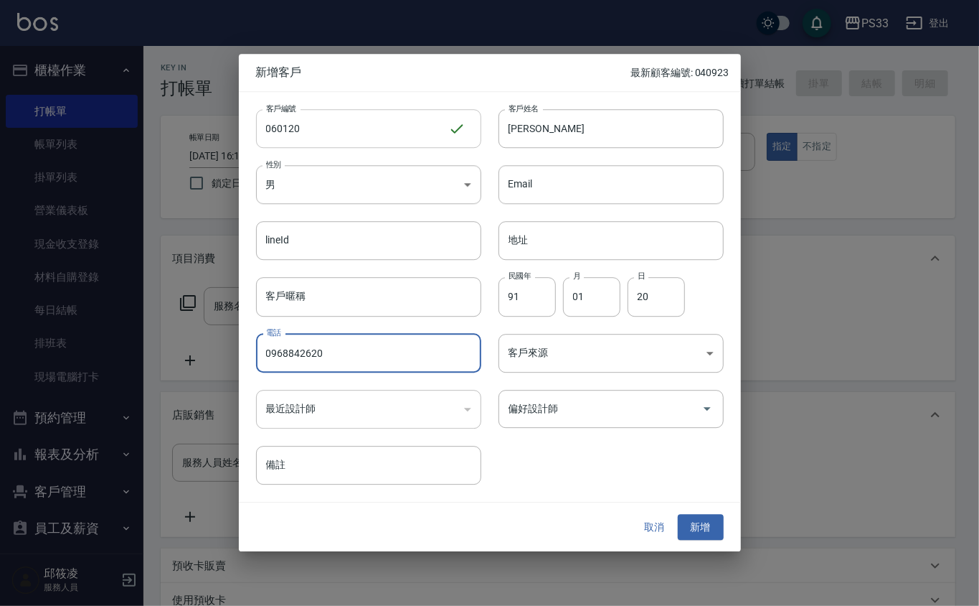
type input "0968842620"
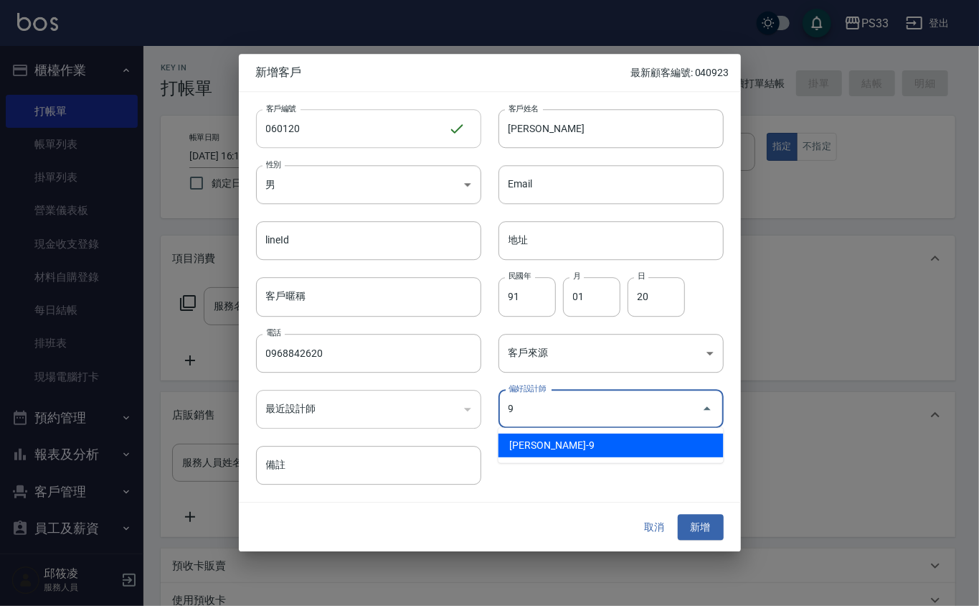
type input "許苡軒"
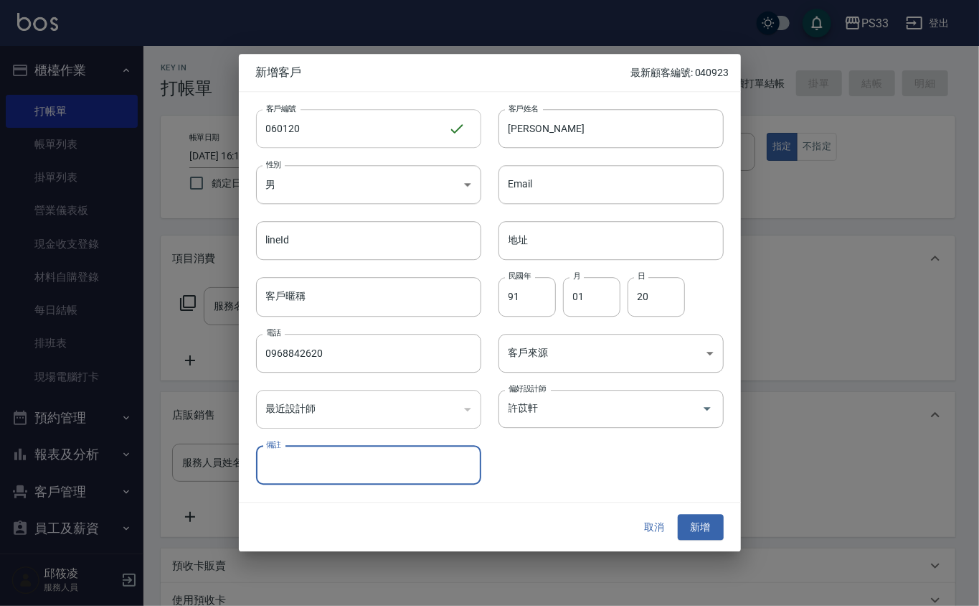
click at [678, 514] on button "新增" at bounding box center [701, 527] width 46 height 27
